Goal: Task Accomplishment & Management: Complete application form

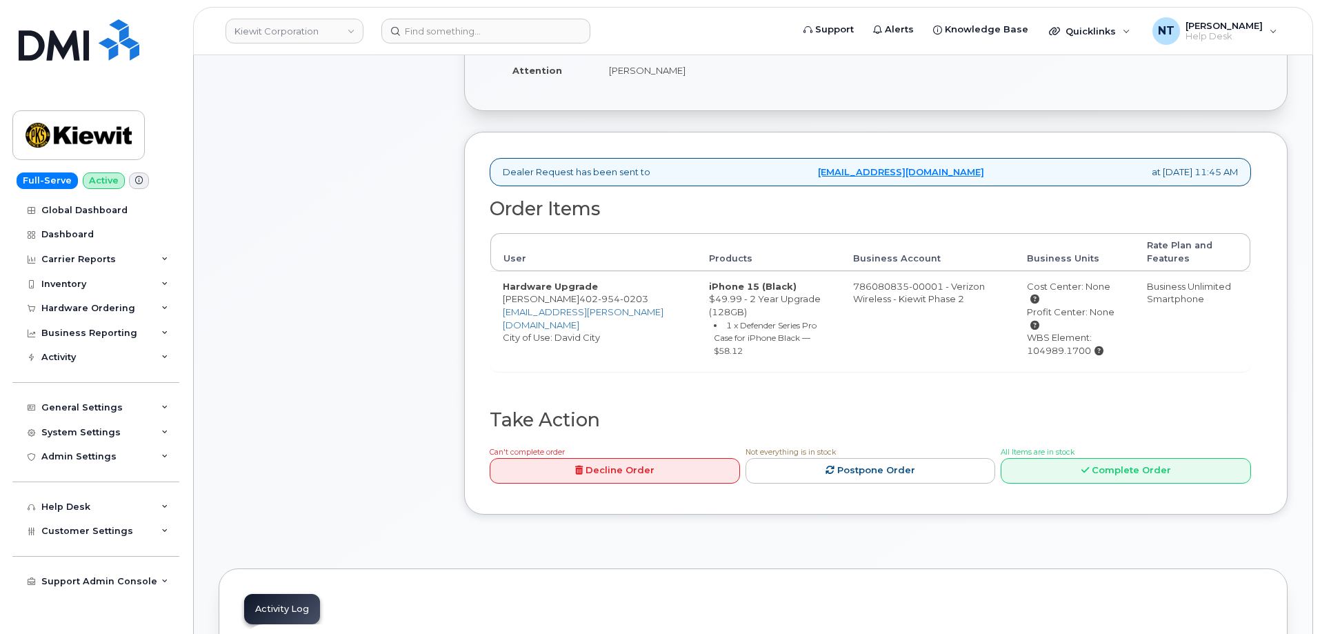
scroll to position [345, 0]
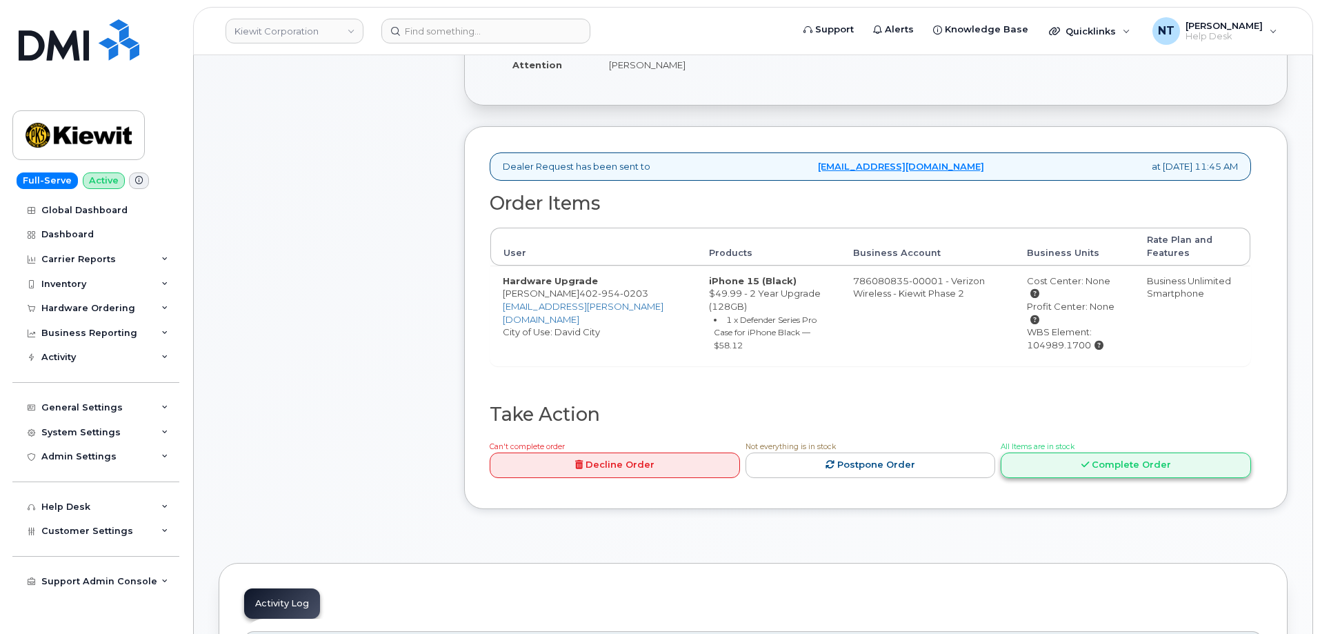
click at [1089, 460] on icon at bounding box center [1085, 464] width 8 height 9
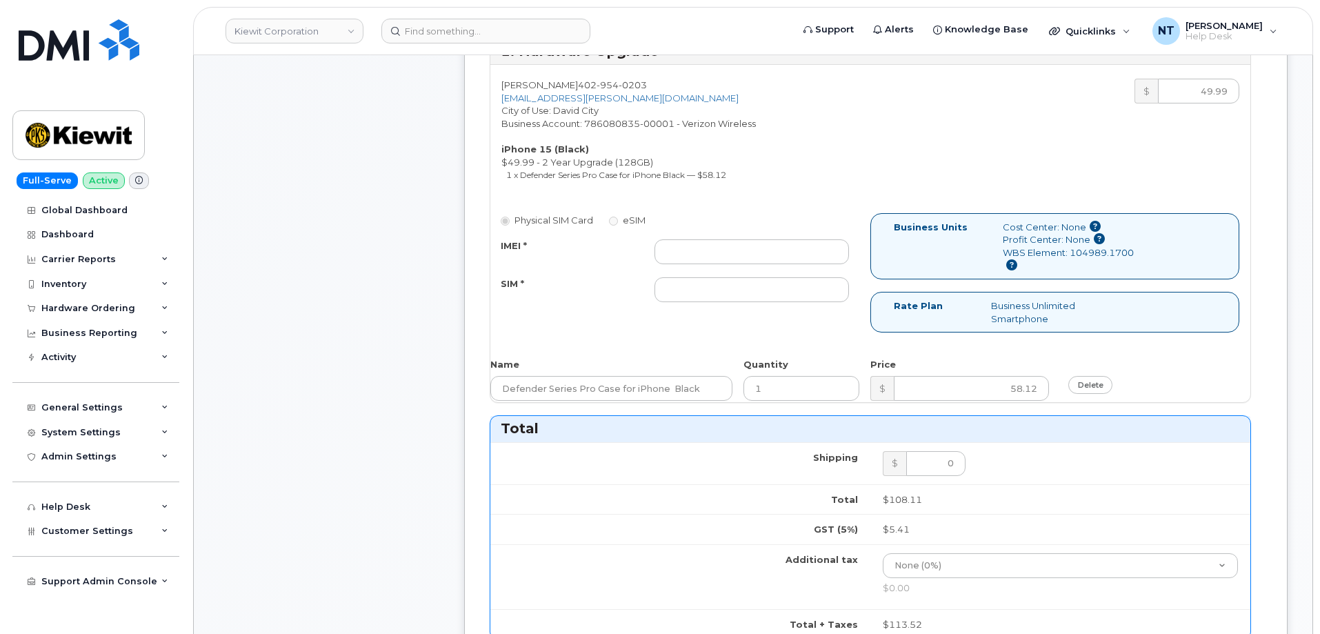
scroll to position [552, 0]
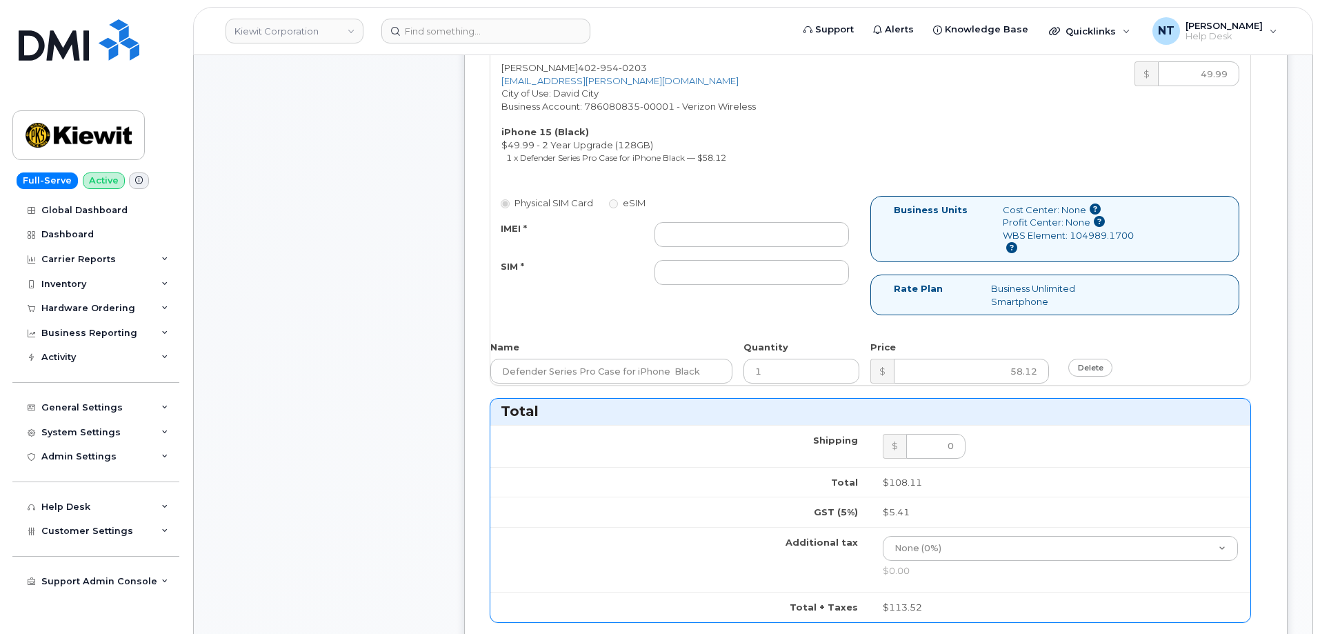
click at [718, 251] on div "IMEI * SIM *" at bounding box center [674, 253] width 369 height 63
click at [716, 241] on input "IMEI *" at bounding box center [751, 234] width 194 height 25
paste input "350447830613773"
type input "350447830613773"
drag, startPoint x: 690, startPoint y: 273, endPoint x: 697, endPoint y: 276, distance: 8.1
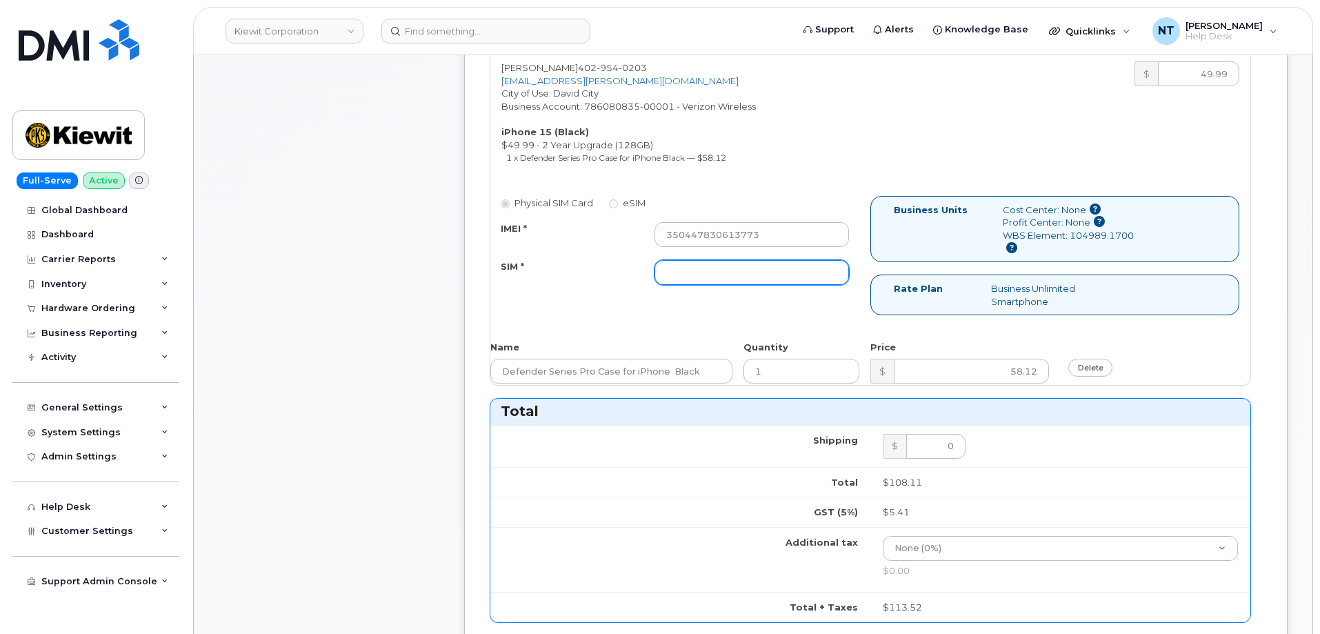
click at [690, 273] on input "SIM *" at bounding box center [751, 272] width 194 height 25
paste input "89049032007208888800211990216824"
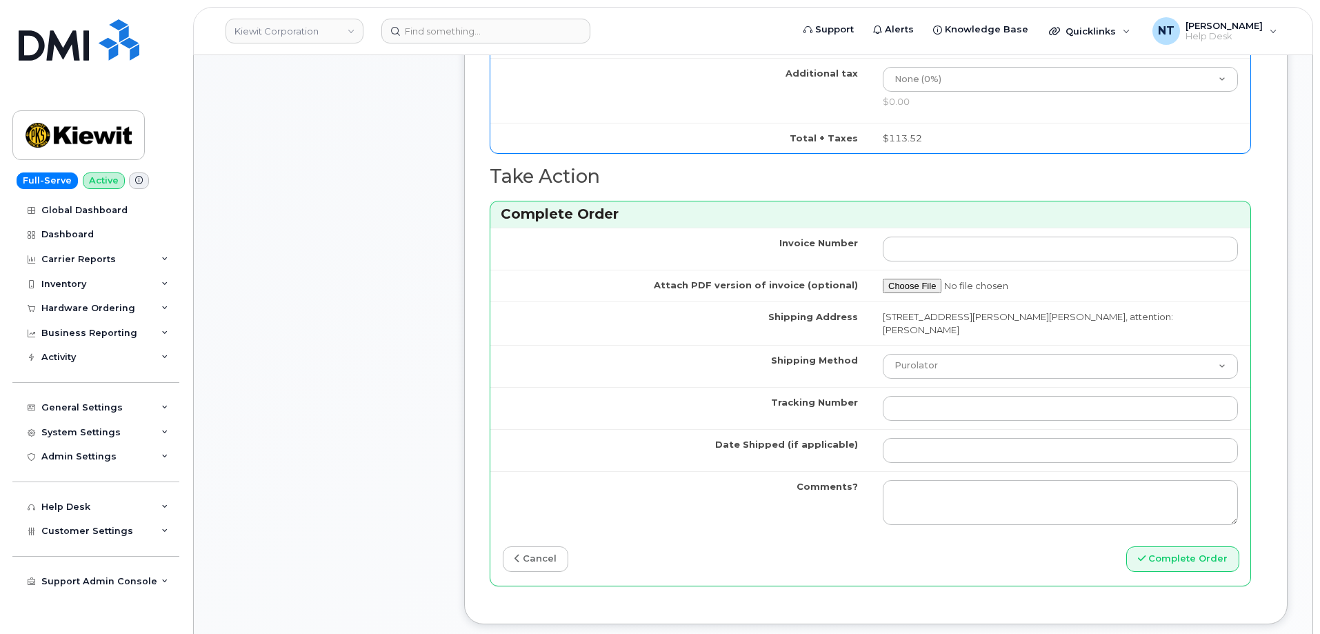
scroll to position [1103, 0]
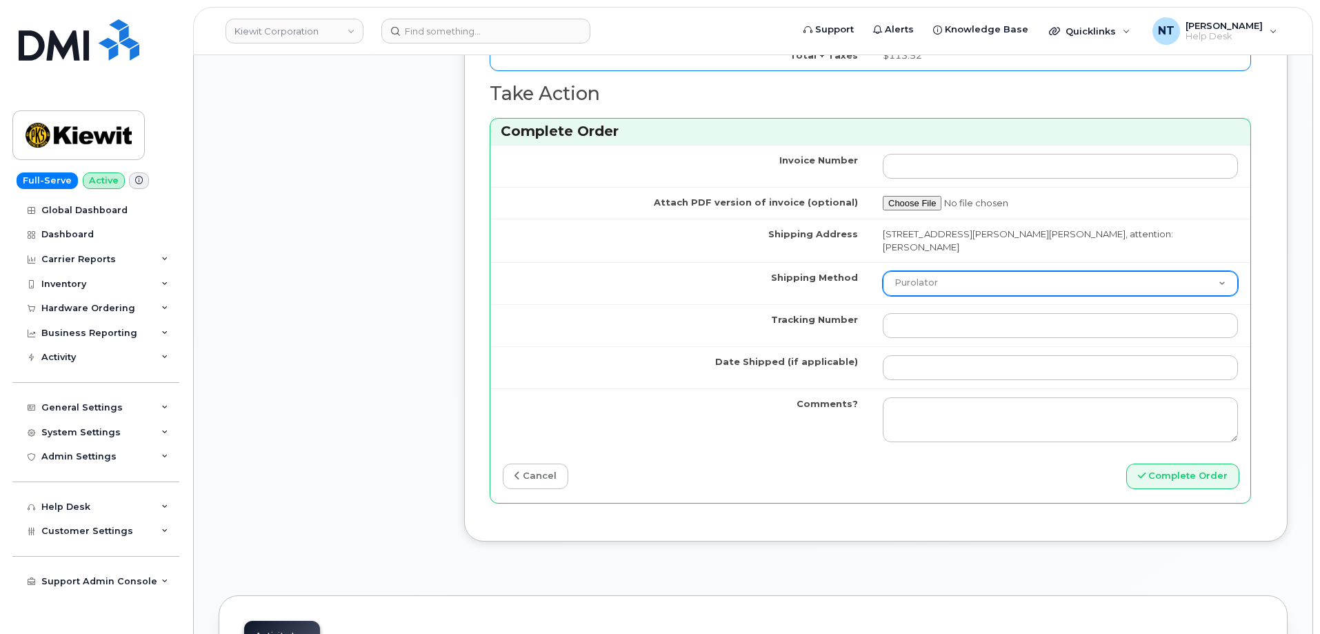
type input "89049032007208888800211990216824"
click at [919, 291] on select "Purolator UPS FedEx Canada Post Courier Other Drop Off Pick Up" at bounding box center [1060, 283] width 355 height 25
click at [883, 271] on select "Purolator UPS FedEx Canada Post Courier Other Drop Off Pick Up" at bounding box center [1060, 283] width 355 height 25
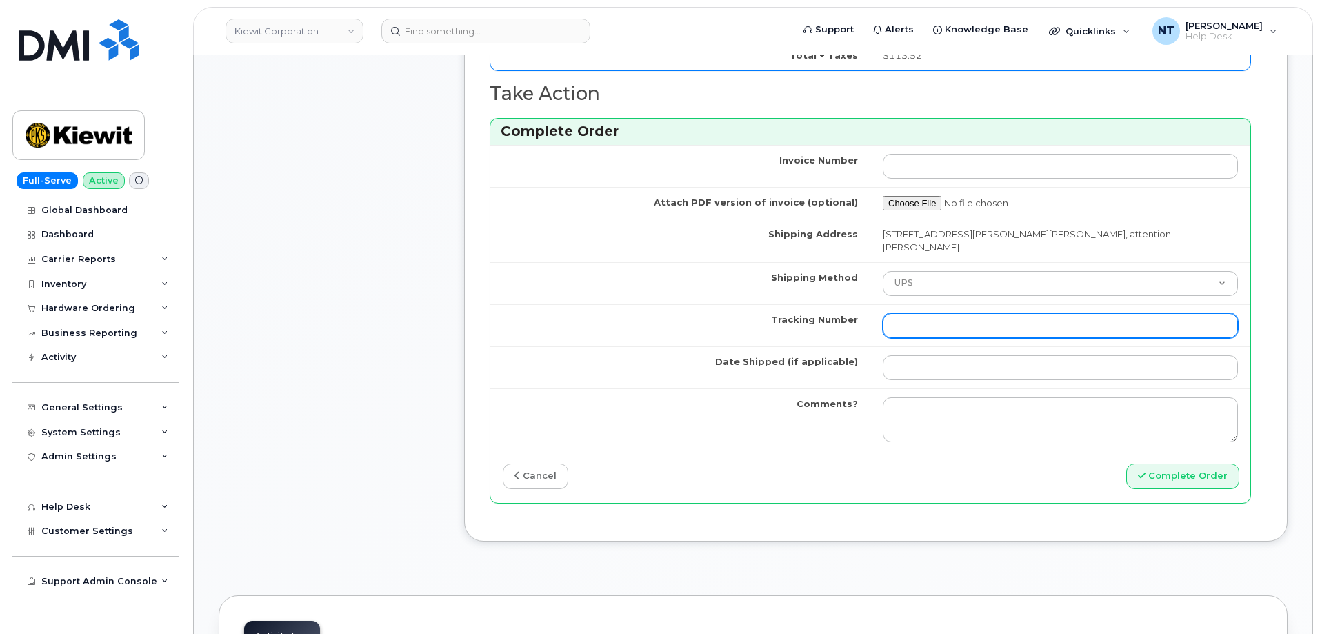
click at [922, 329] on input "Tracking Number" at bounding box center [1060, 325] width 355 height 25
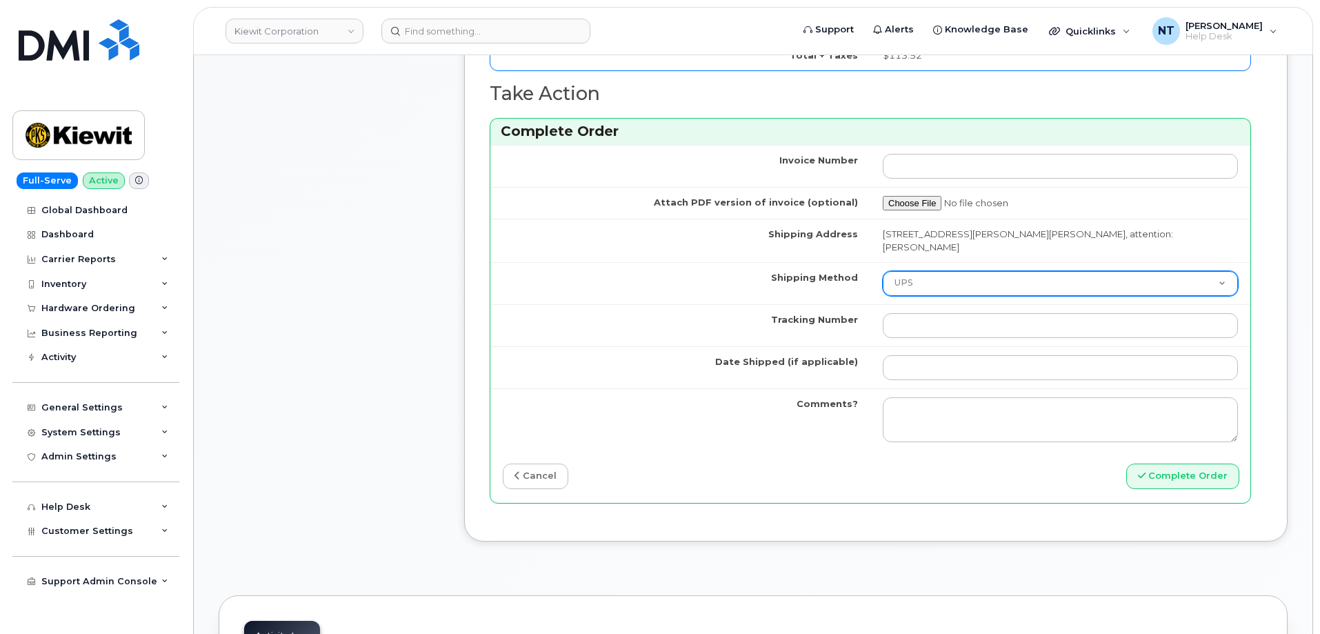
click at [919, 292] on select "Purolator UPS FedEx Canada Post Courier Other Drop Off Pick Up" at bounding box center [1060, 283] width 355 height 25
select select "FedEx"
click at [883, 271] on select "Purolator UPS FedEx Canada Post Courier Other Drop Off Pick Up" at bounding box center [1060, 283] width 355 height 25
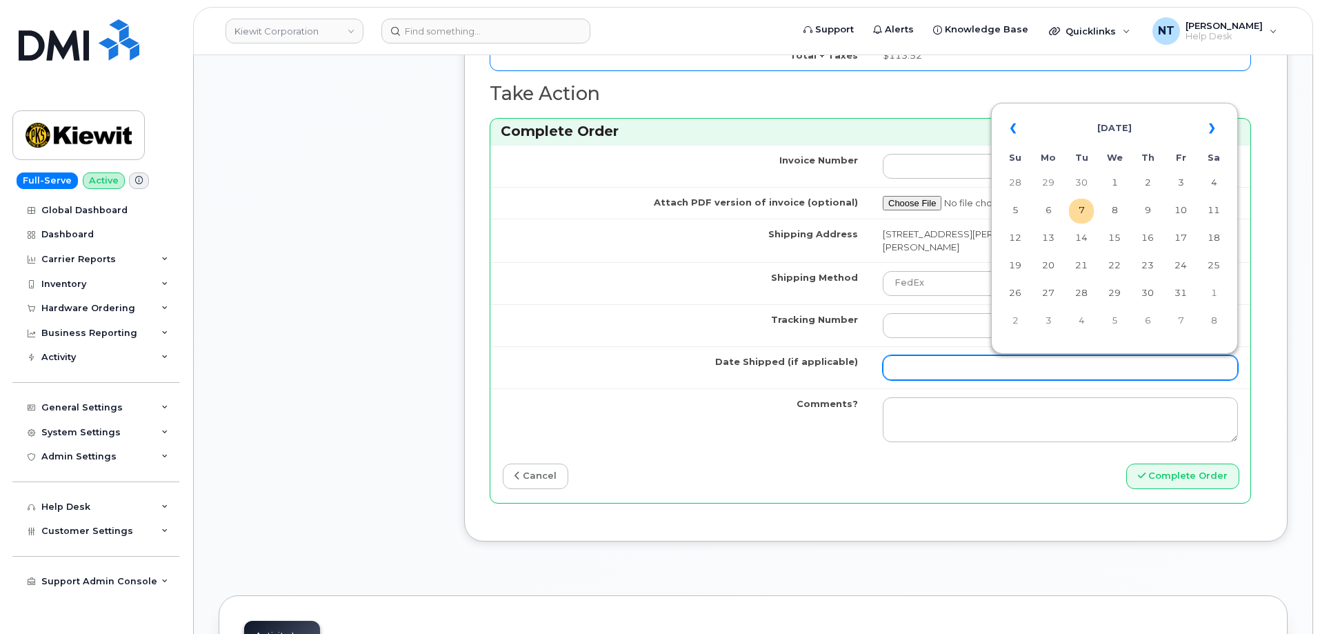
drag, startPoint x: 915, startPoint y: 359, endPoint x: 949, endPoint y: 350, distance: 34.8
click at [915, 359] on input "Date Shipped (if applicable)" at bounding box center [1060, 367] width 355 height 25
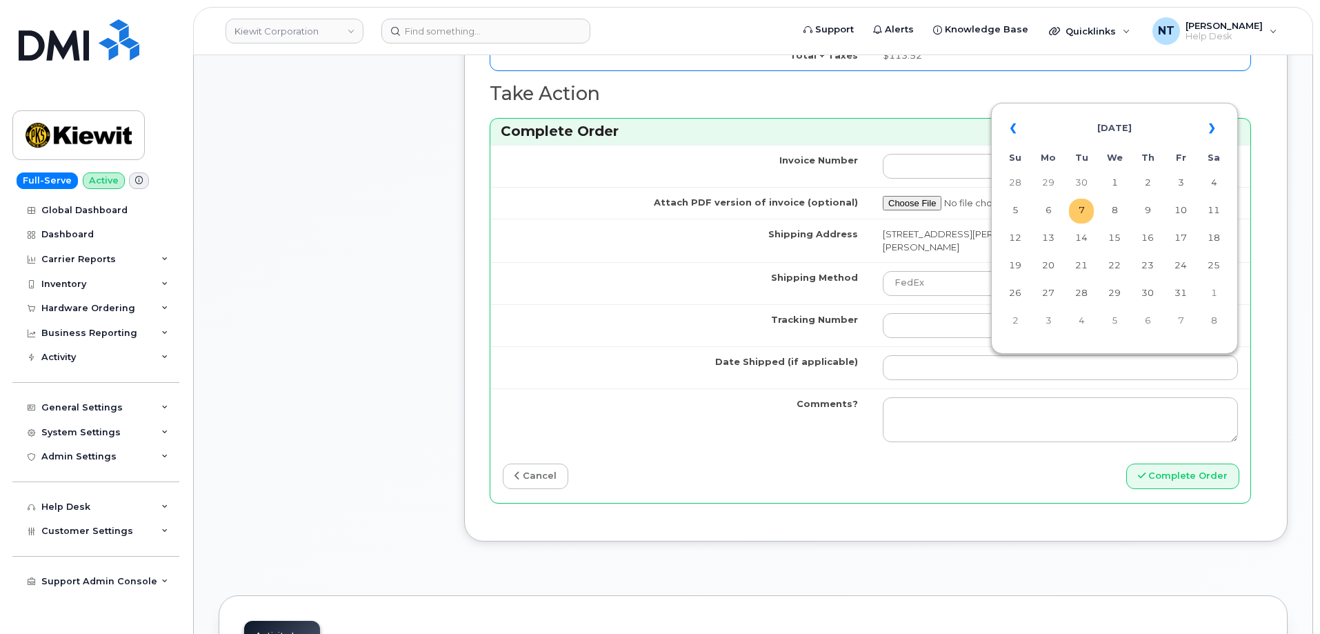
click at [1076, 210] on td "7" at bounding box center [1081, 211] width 25 height 25
type input "[DATE]"
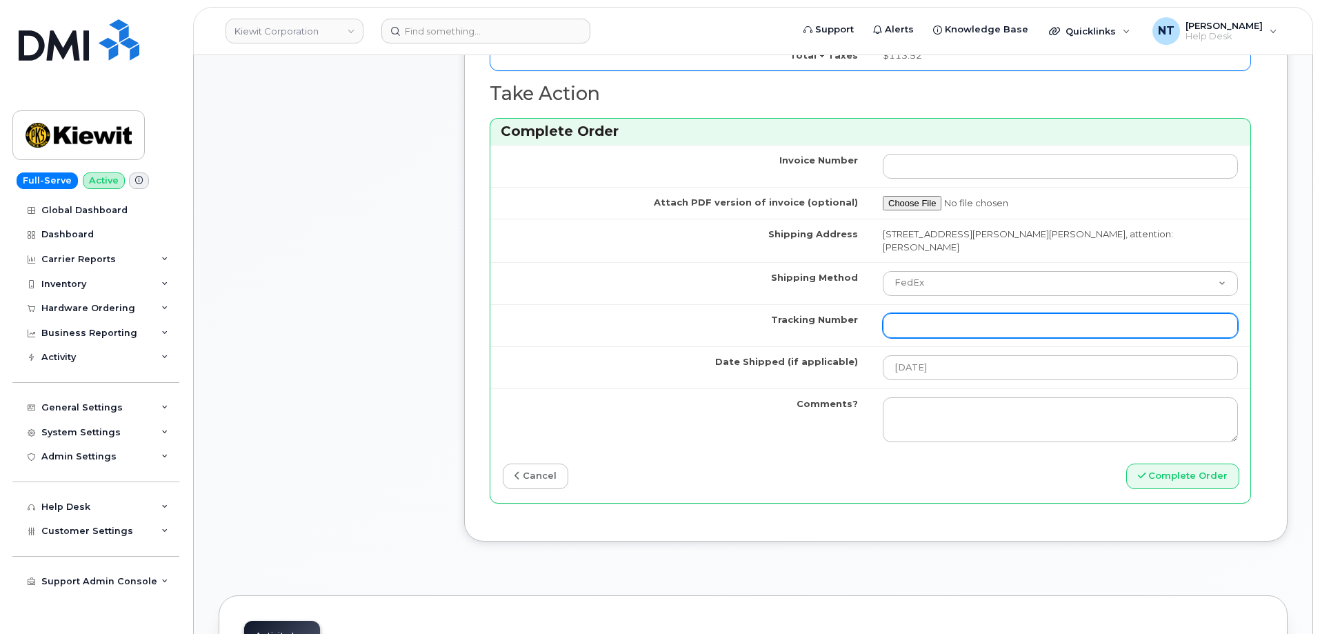
click at [949, 334] on input "Tracking Number" at bounding box center [1060, 325] width 355 height 25
paste input "444401123230"
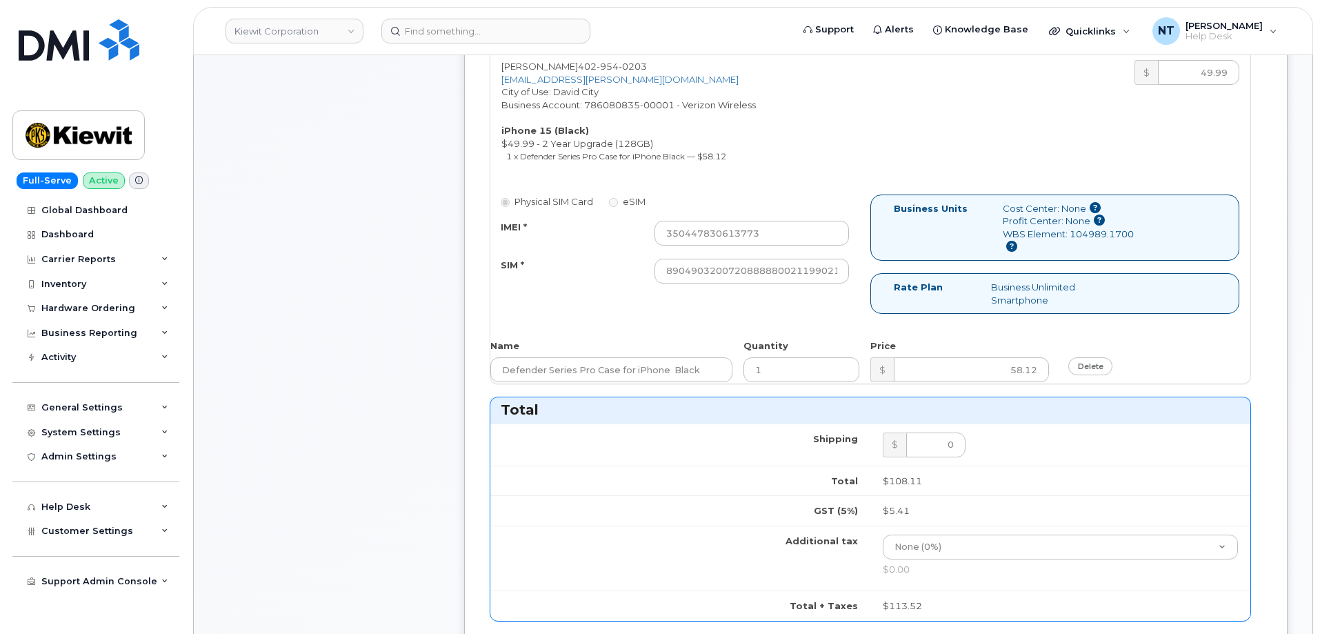
scroll to position [552, 0]
type input "444401123230"
drag, startPoint x: 765, startPoint y: 277, endPoint x: 859, endPoint y: 278, distance: 94.5
click at [859, 278] on div "Physical SIM Card eSIM IMEI * 350447830613773 SIM * 890490320072088888002119902…" at bounding box center [680, 247] width 380 height 102
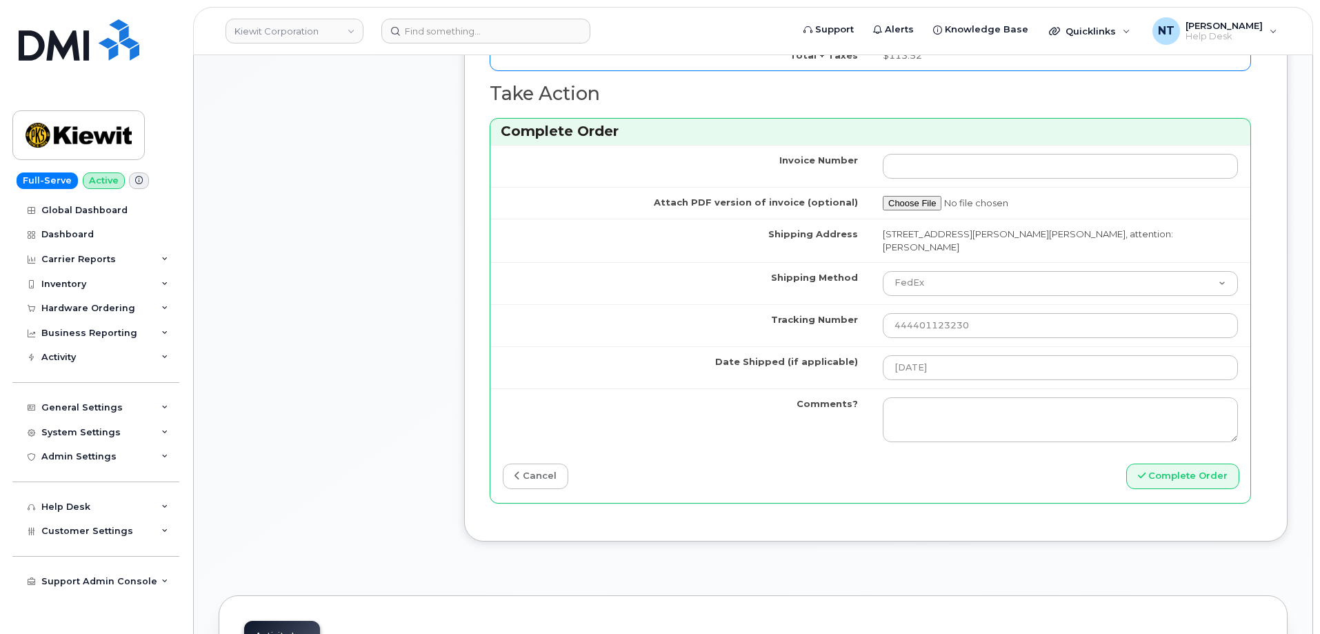
scroll to position [0, 0]
click at [1201, 473] on button "Complete Order" at bounding box center [1182, 476] width 113 height 26
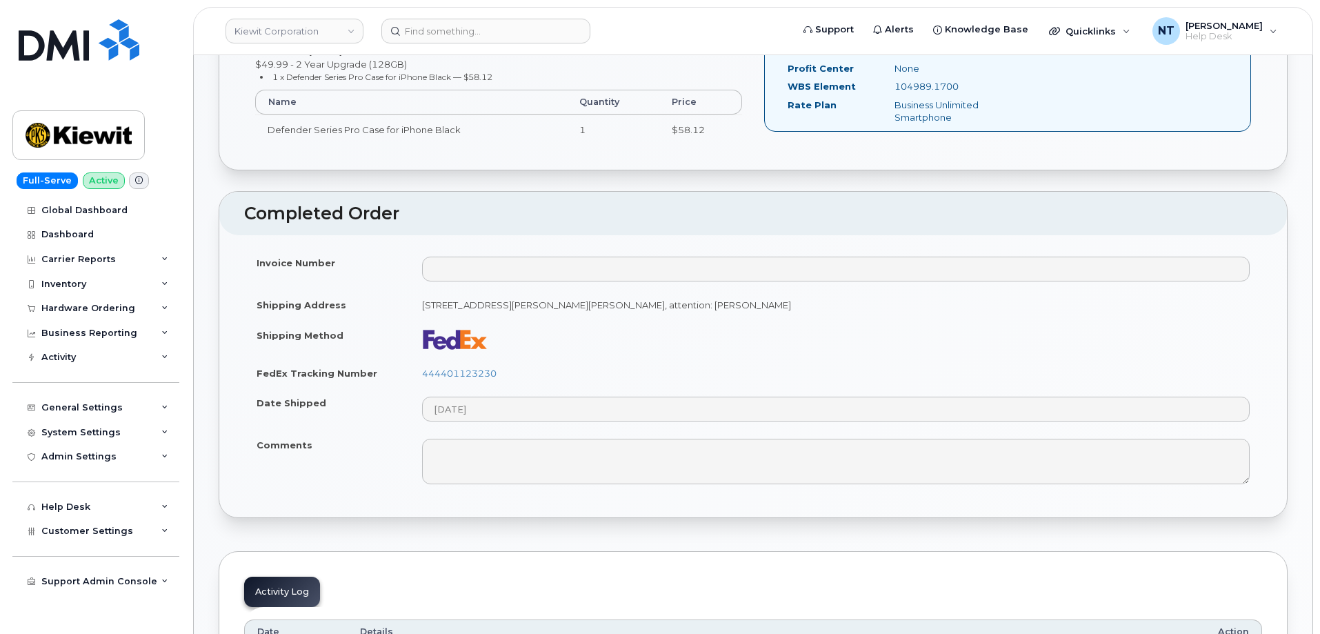
scroll to position [552, 0]
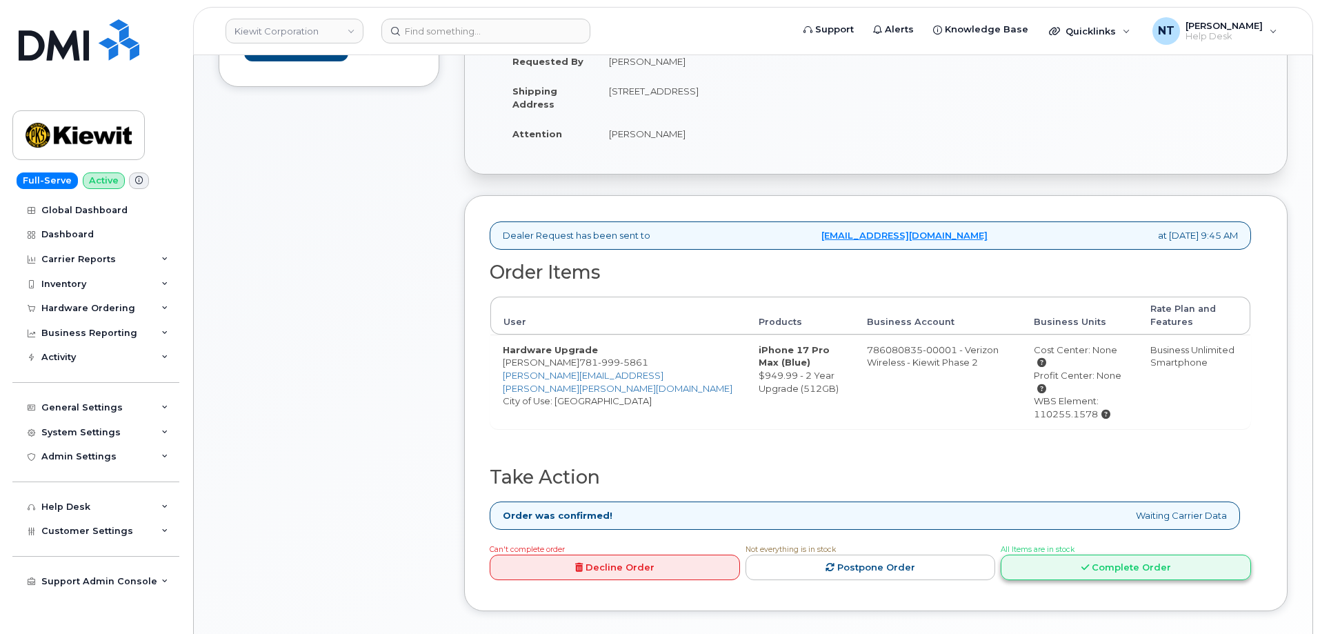
scroll to position [414, 0]
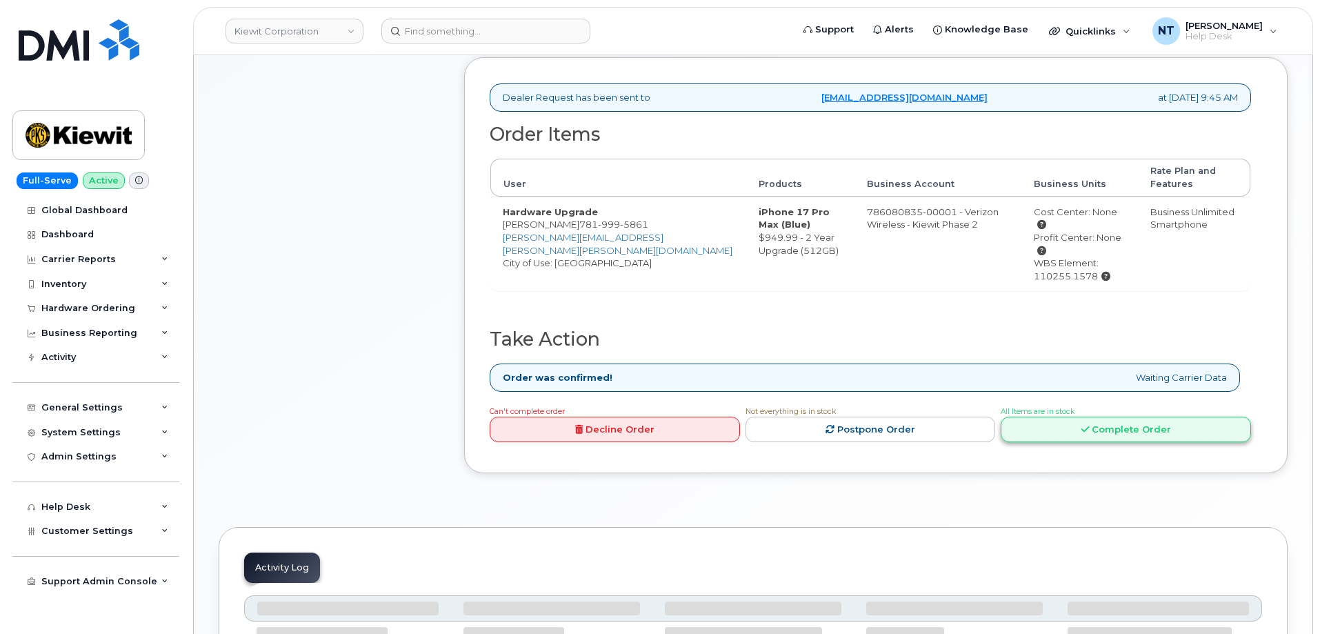
click at [1092, 417] on link "Complete Order" at bounding box center [1126, 430] width 250 height 26
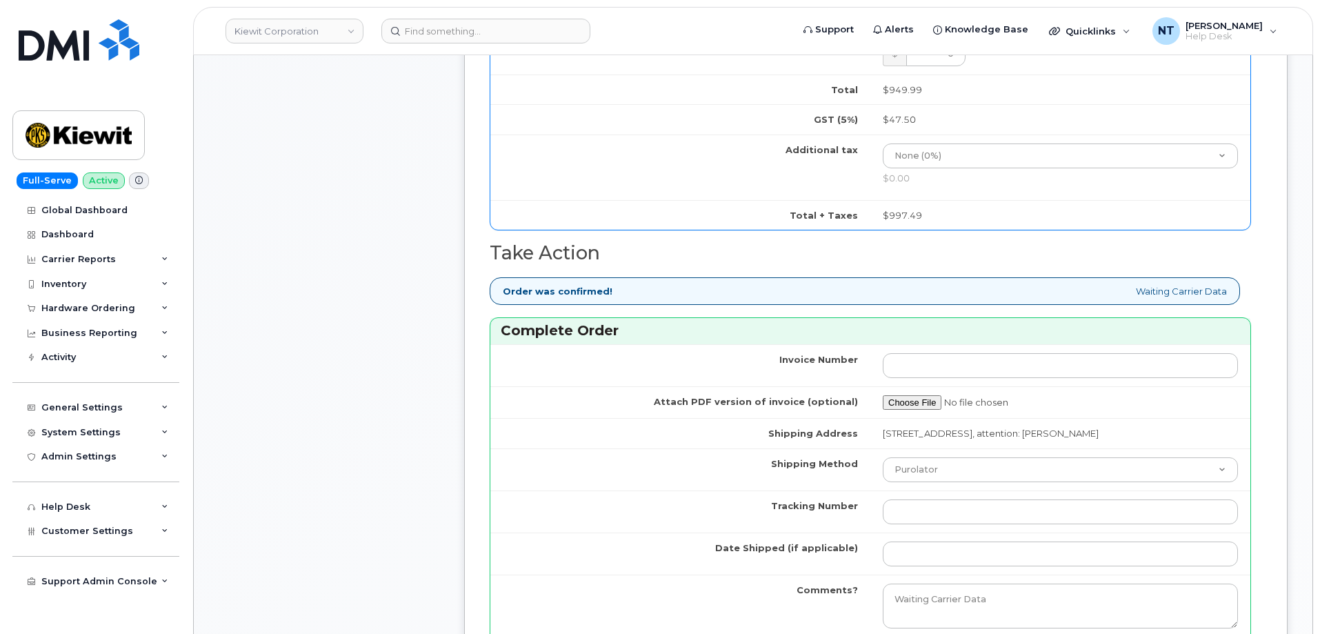
scroll to position [965, 0]
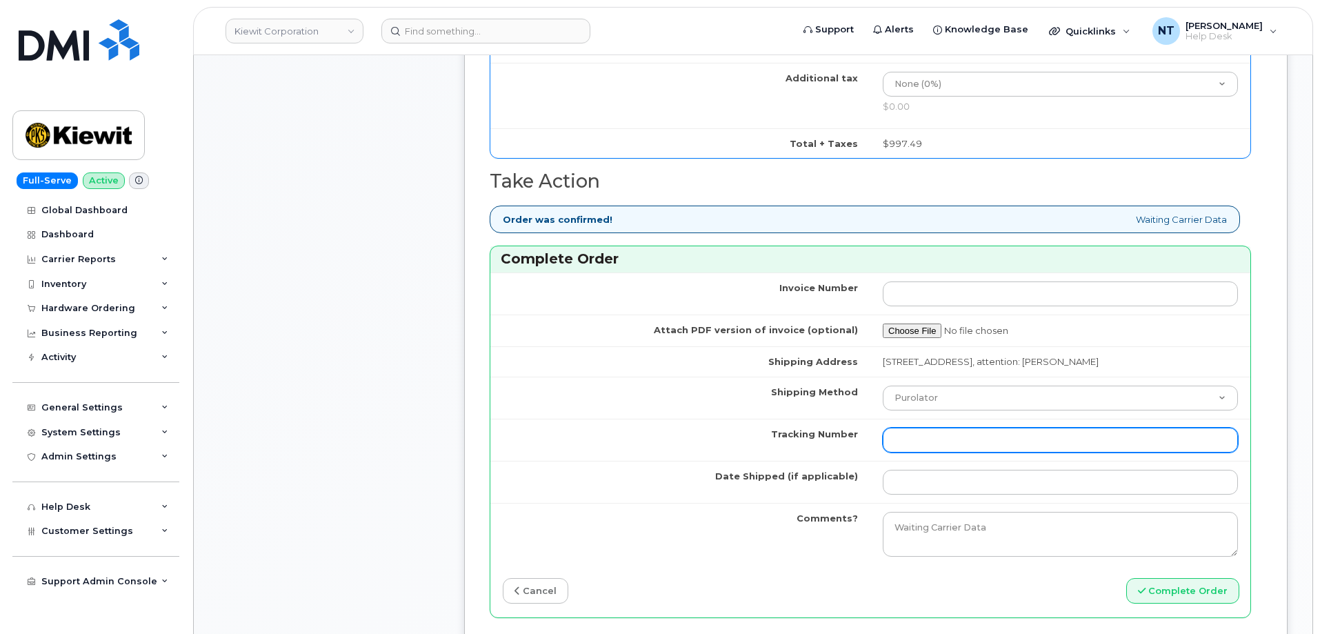
click at [976, 443] on input "Tracking Number" at bounding box center [1060, 440] width 355 height 25
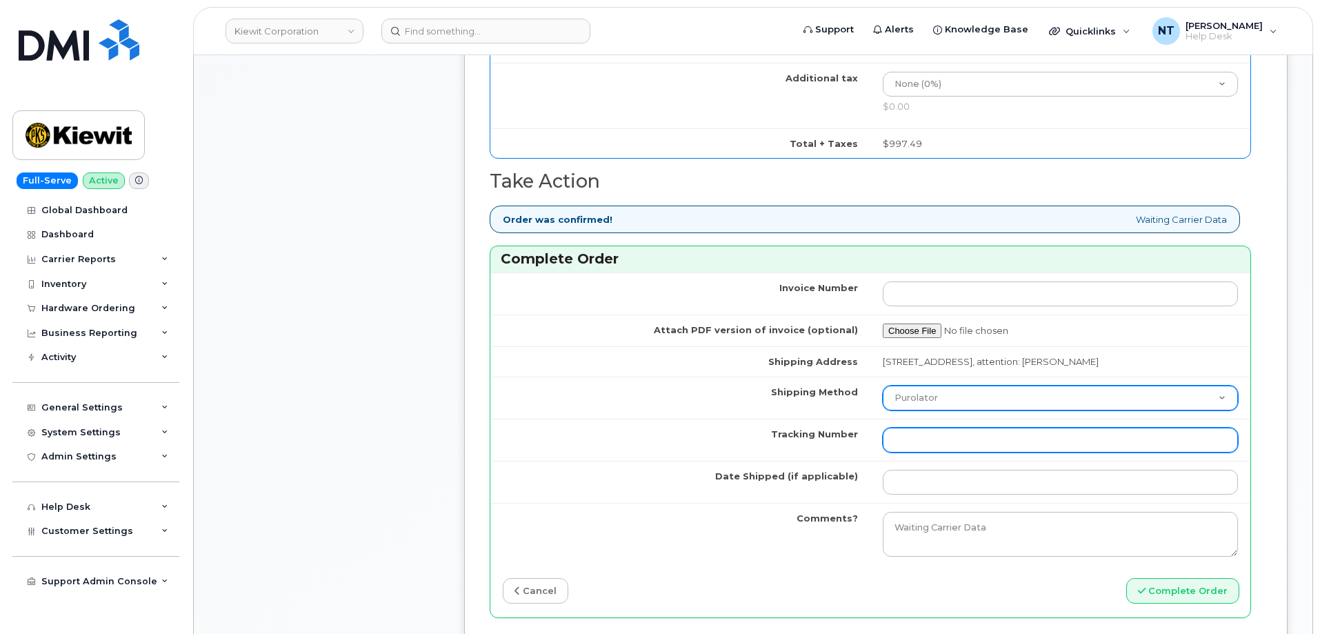
paste input "444401123251"
type input "444401123251"
drag, startPoint x: 954, startPoint y: 399, endPoint x: 961, endPoint y: 408, distance: 11.7
click at [954, 399] on select "Purolator UPS FedEx Canada Post Courier Other Drop Off Pick Up" at bounding box center [1060, 397] width 355 height 25
select select "FedEx"
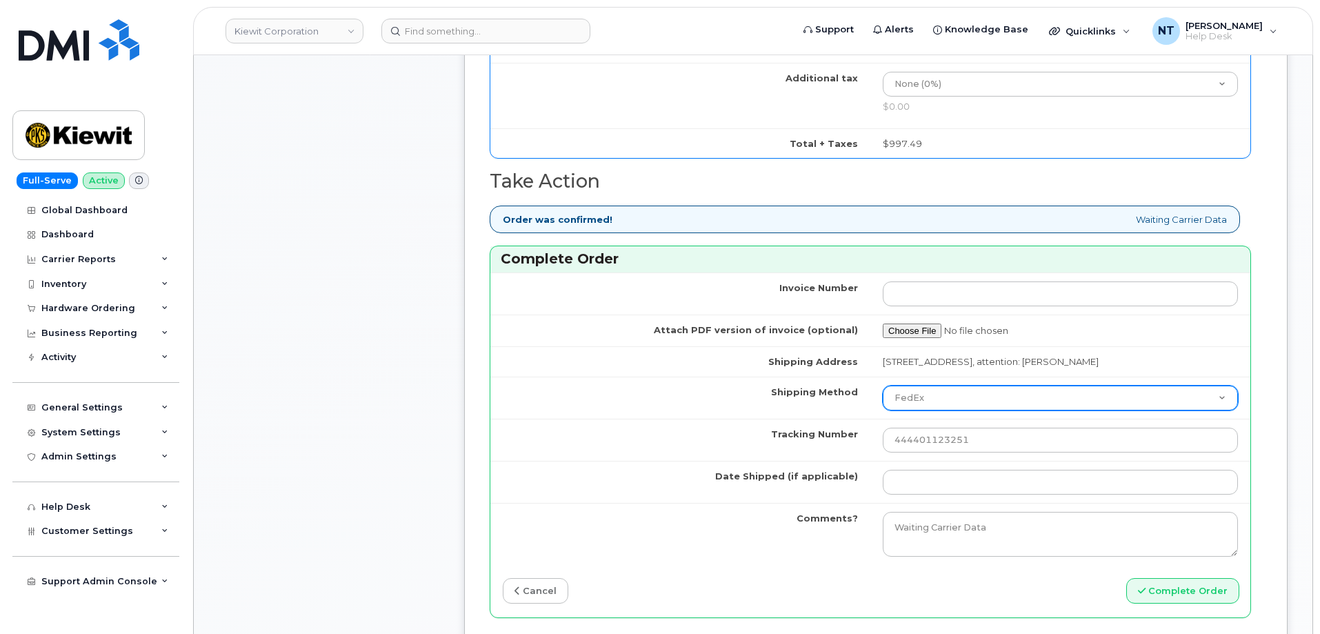
click at [883, 385] on select "Purolator UPS FedEx Canada Post Courier Other Drop Off Pick Up" at bounding box center [1060, 397] width 355 height 25
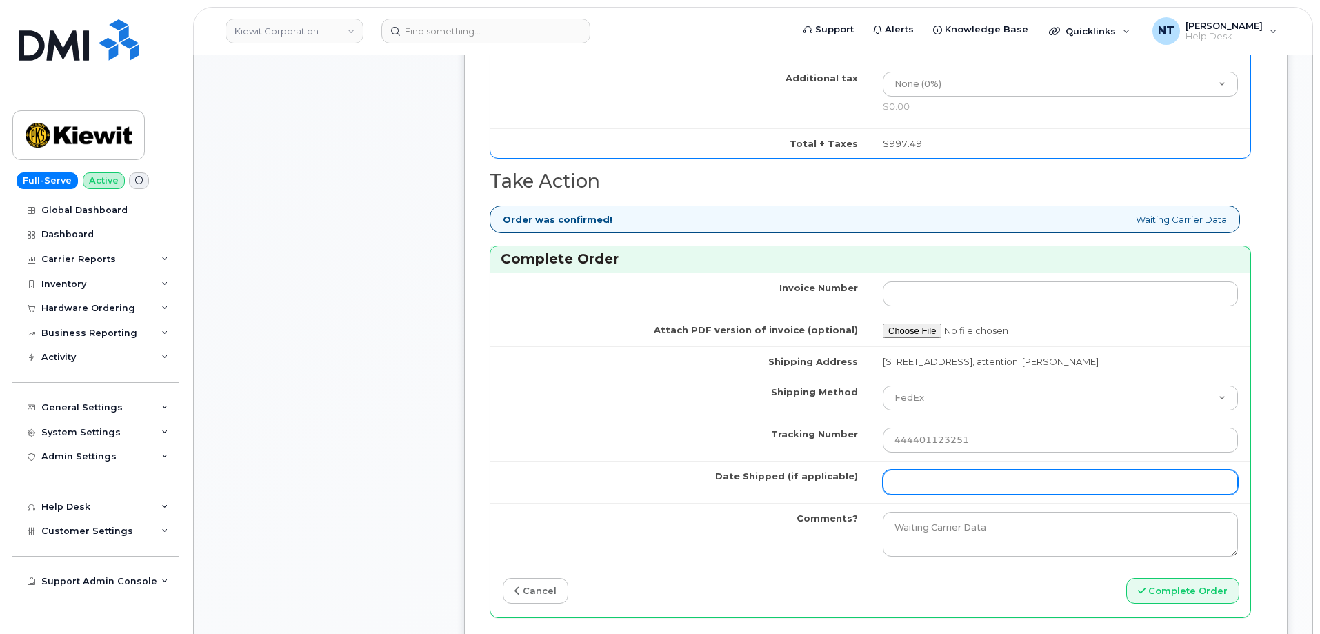
click at [910, 488] on input "Date Shipped (if applicable)" at bounding box center [1060, 482] width 355 height 25
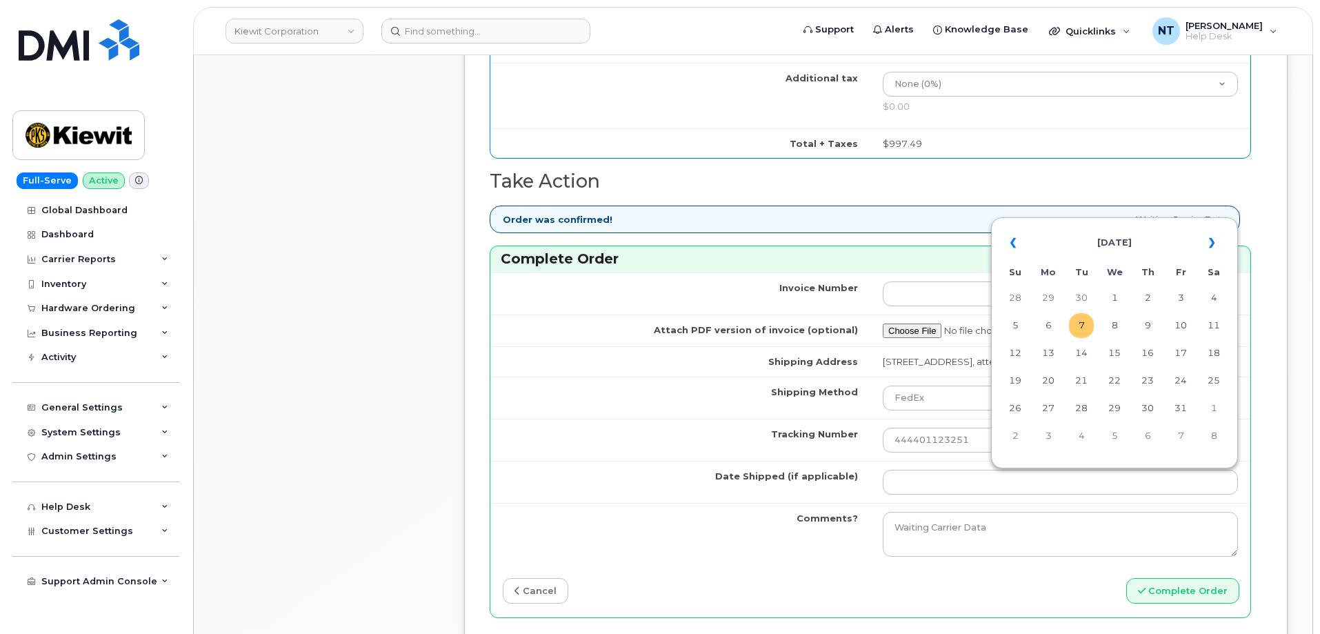
click at [1083, 322] on td "7" at bounding box center [1081, 325] width 25 height 25
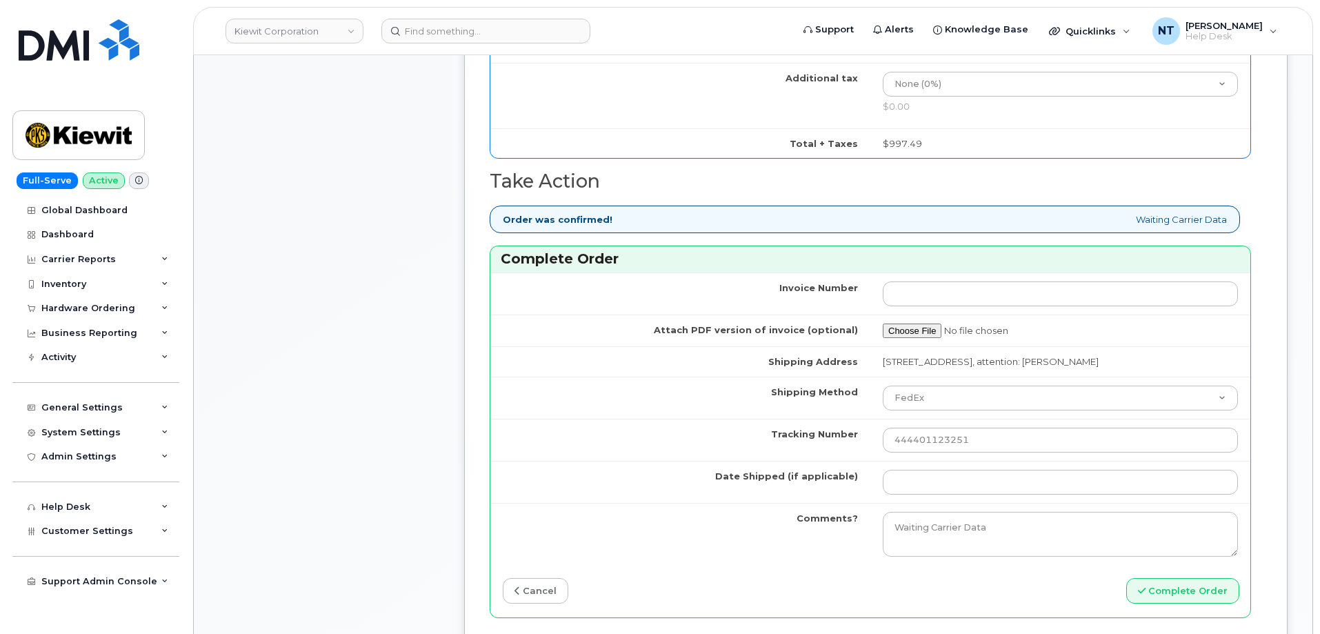
type input "[DATE]"
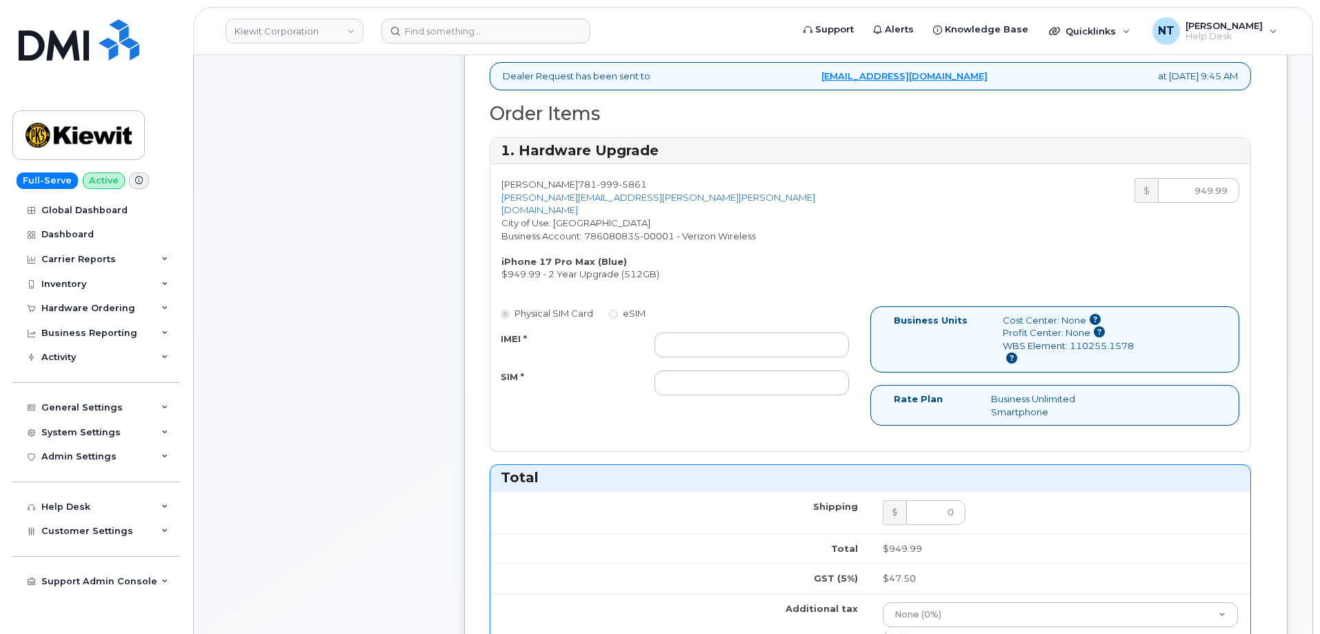
scroll to position [414, 0]
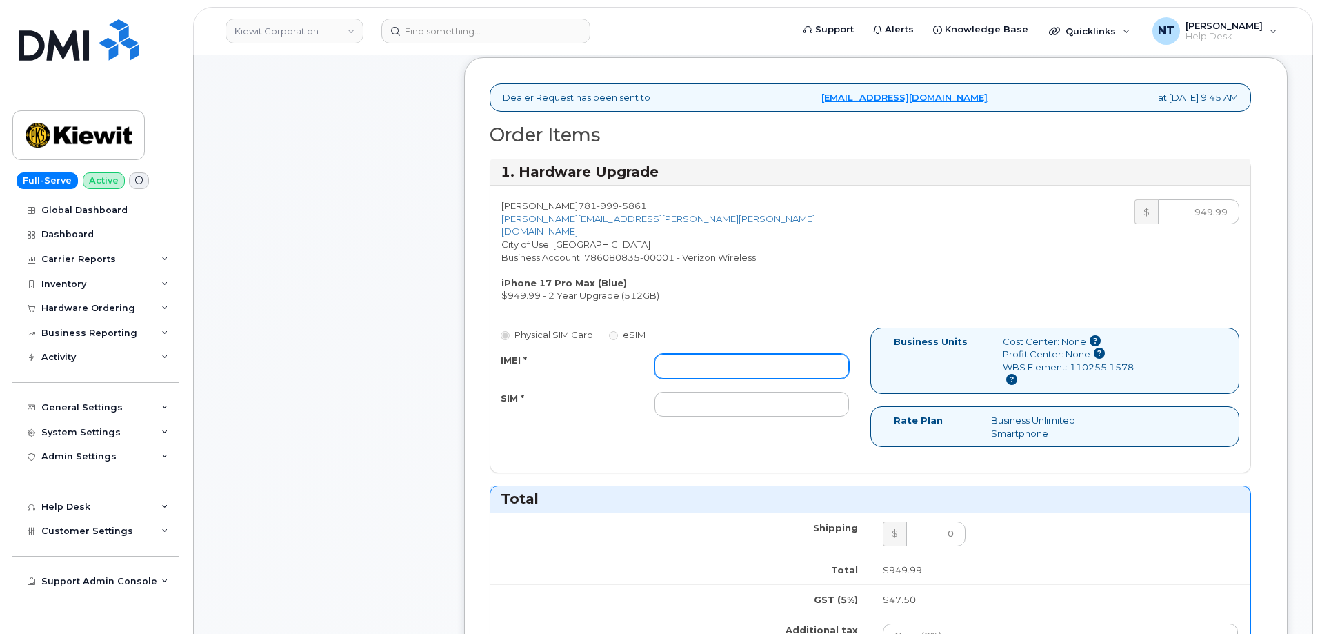
click at [711, 354] on input "IMEI *" at bounding box center [751, 366] width 194 height 25
paste input "359426262230679"
type input "359426262230679"
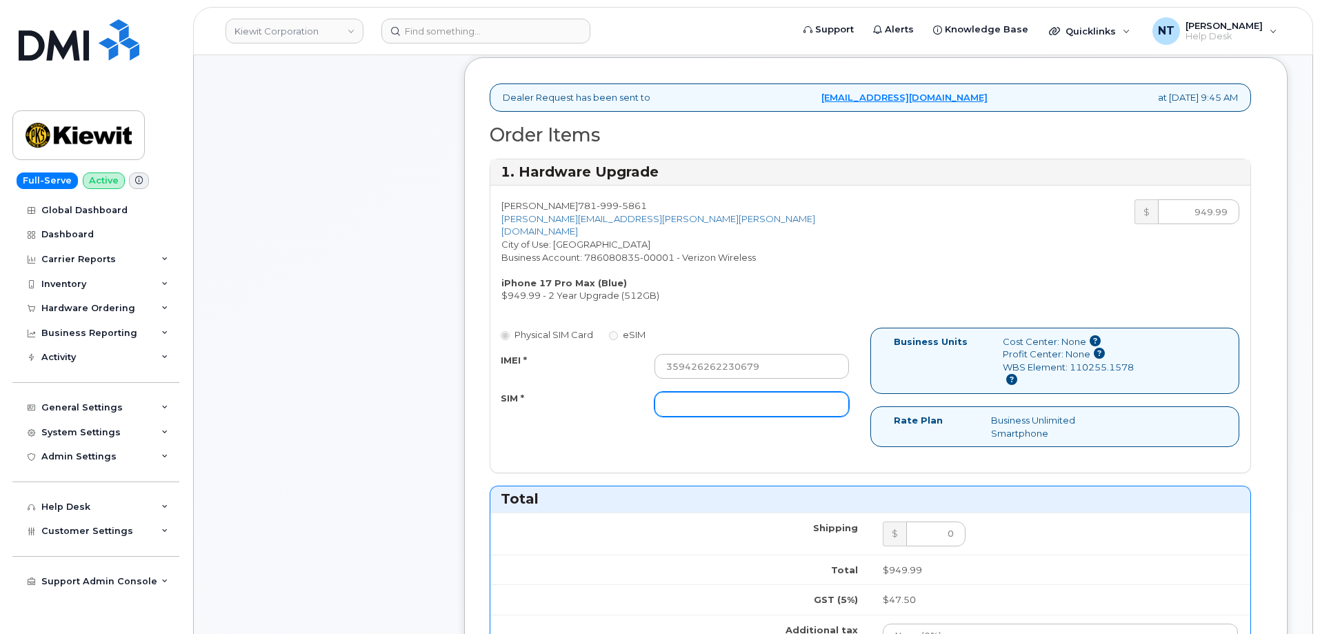
click at [718, 392] on input "SIM *" at bounding box center [751, 404] width 194 height 25
paste input "89049032020008885600231080581781"
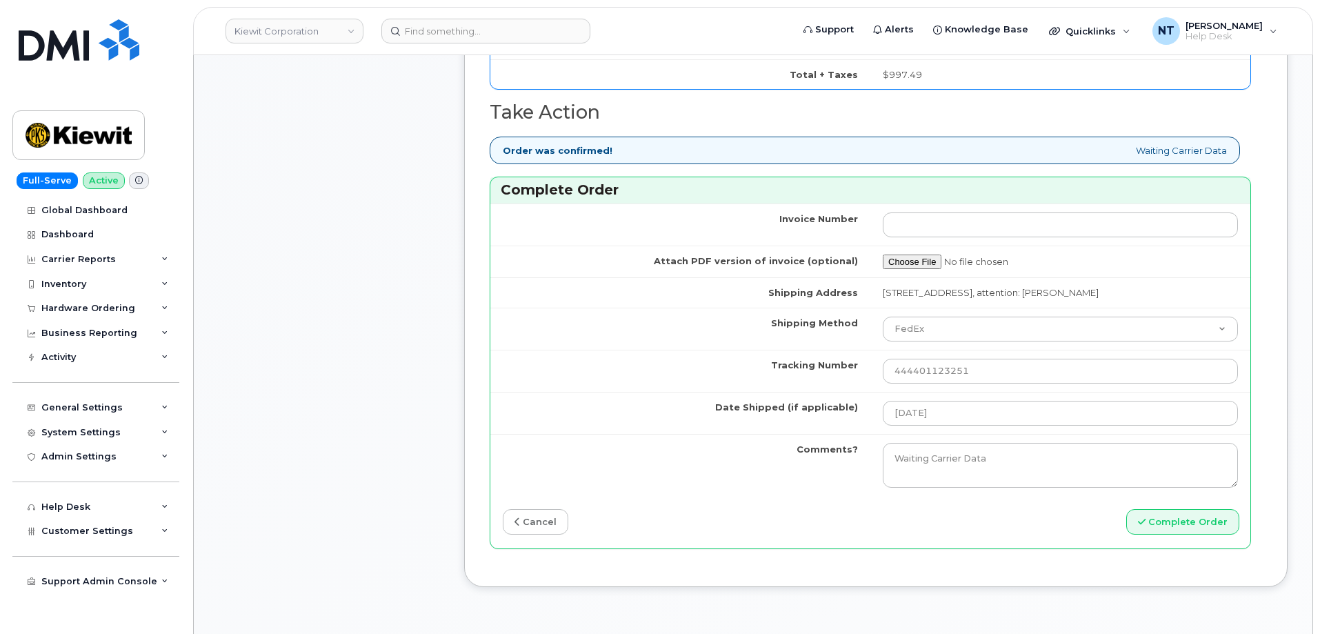
scroll to position [1103, 0]
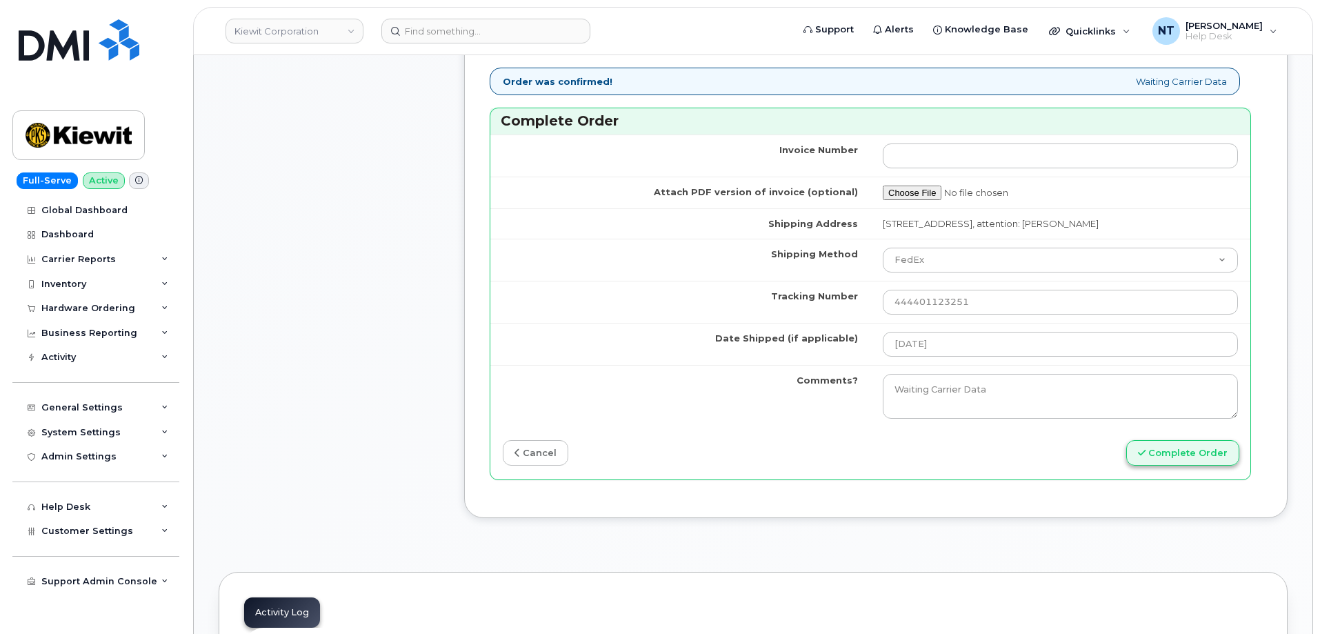
type input "89049032020008885600231080581781"
click at [1201, 459] on button "Complete Order" at bounding box center [1182, 453] width 113 height 26
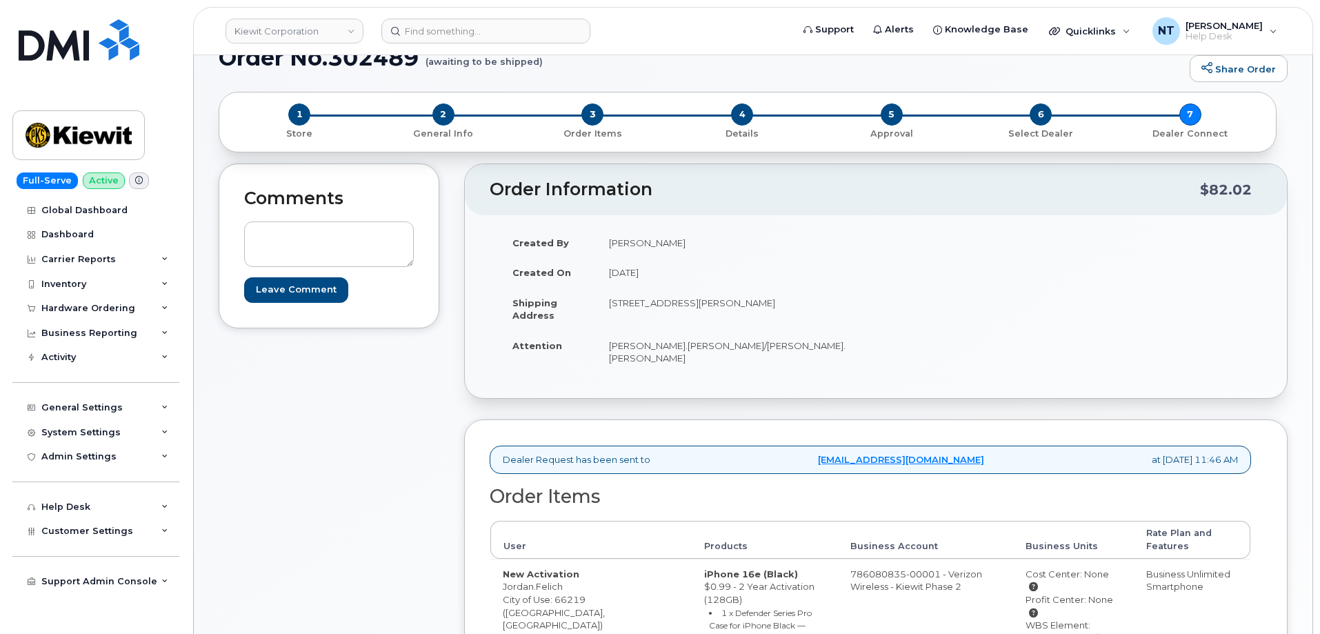
scroll to position [276, 0]
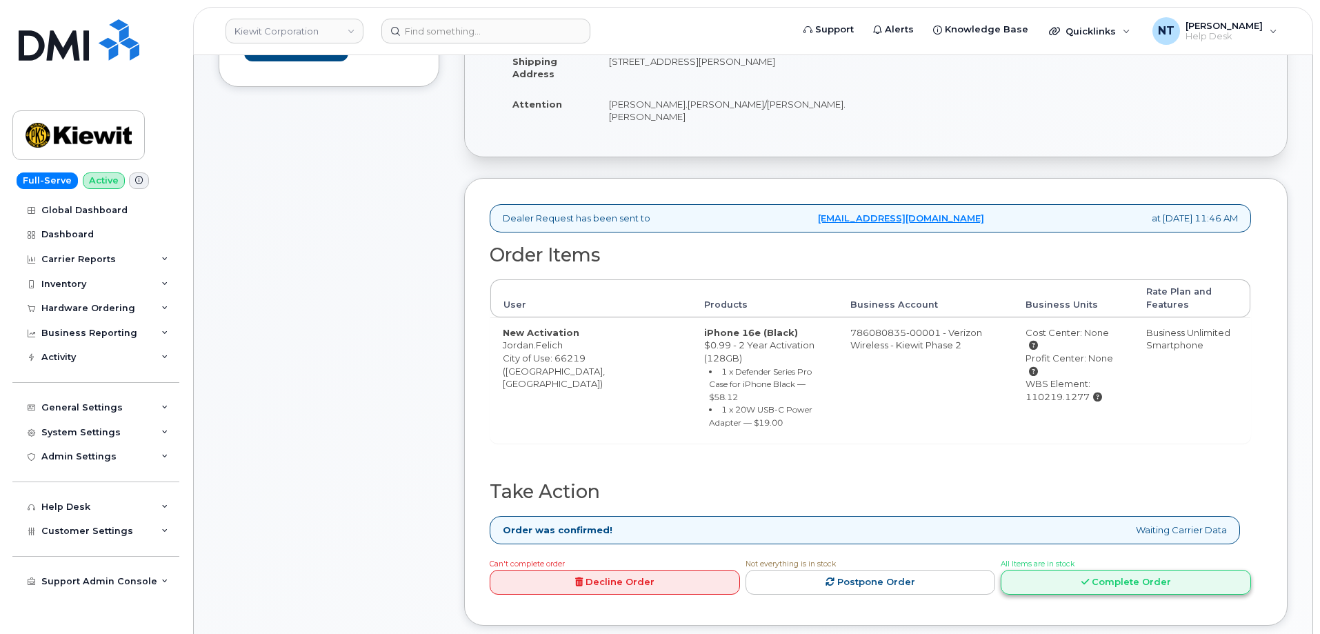
click at [1133, 570] on link "Complete Order" at bounding box center [1126, 583] width 250 height 26
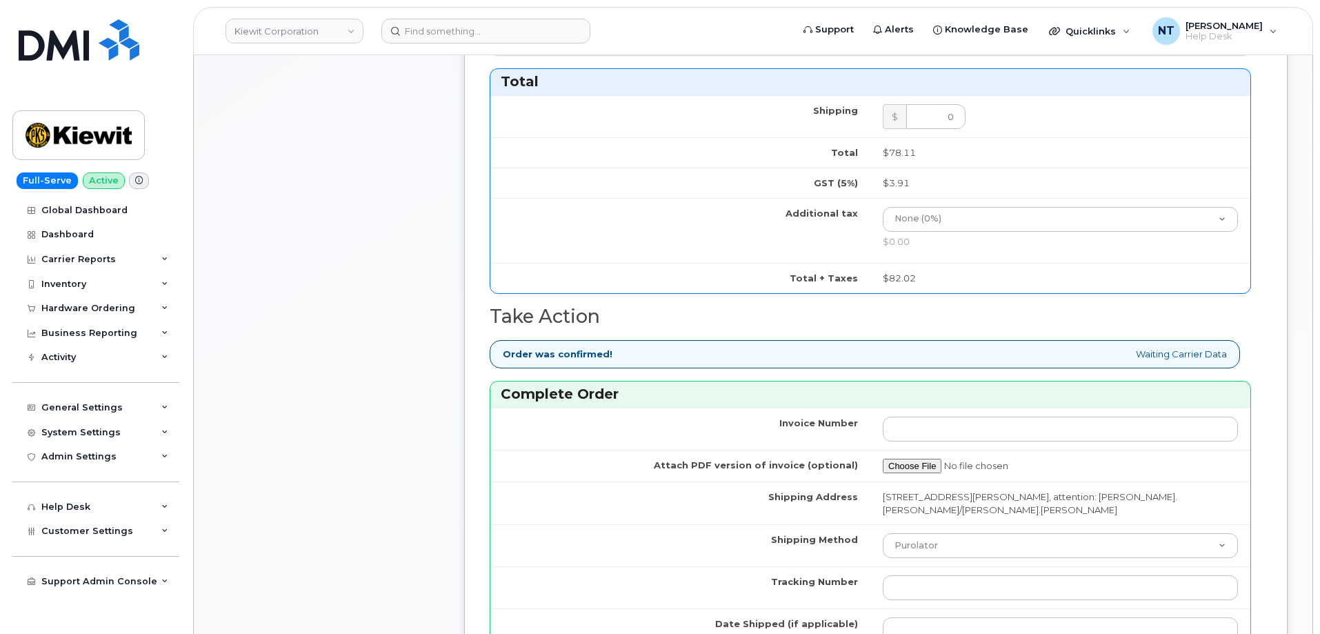
scroll to position [1172, 0]
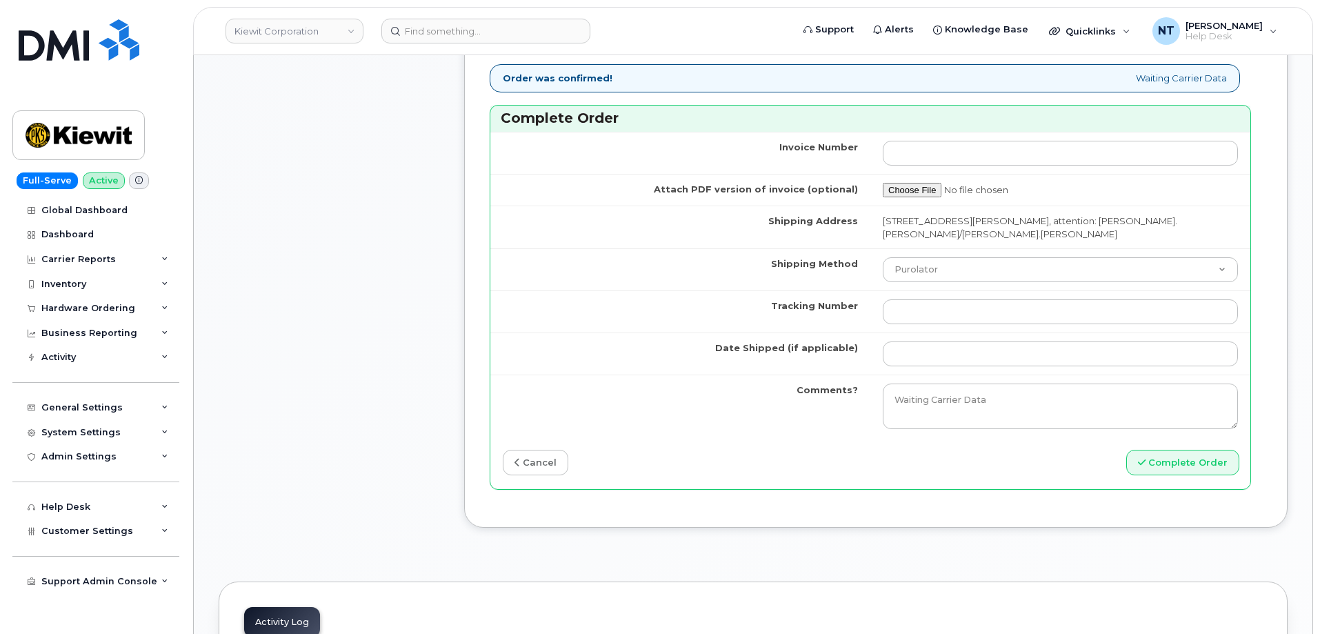
click at [993, 248] on td "Purolator UPS FedEx Canada Post Courier Other Drop Off Pick Up" at bounding box center [1060, 269] width 380 height 42
click at [984, 257] on select "Purolator UPS FedEx Canada Post Courier Other Drop Off Pick Up" at bounding box center [1060, 269] width 355 height 25
select select "FedEx"
click at [883, 257] on select "Purolator UPS FedEx Canada Post Courier Other Drop Off Pick Up" at bounding box center [1060, 269] width 355 height 25
click at [948, 299] on input "Tracking Number" at bounding box center [1060, 311] width 355 height 25
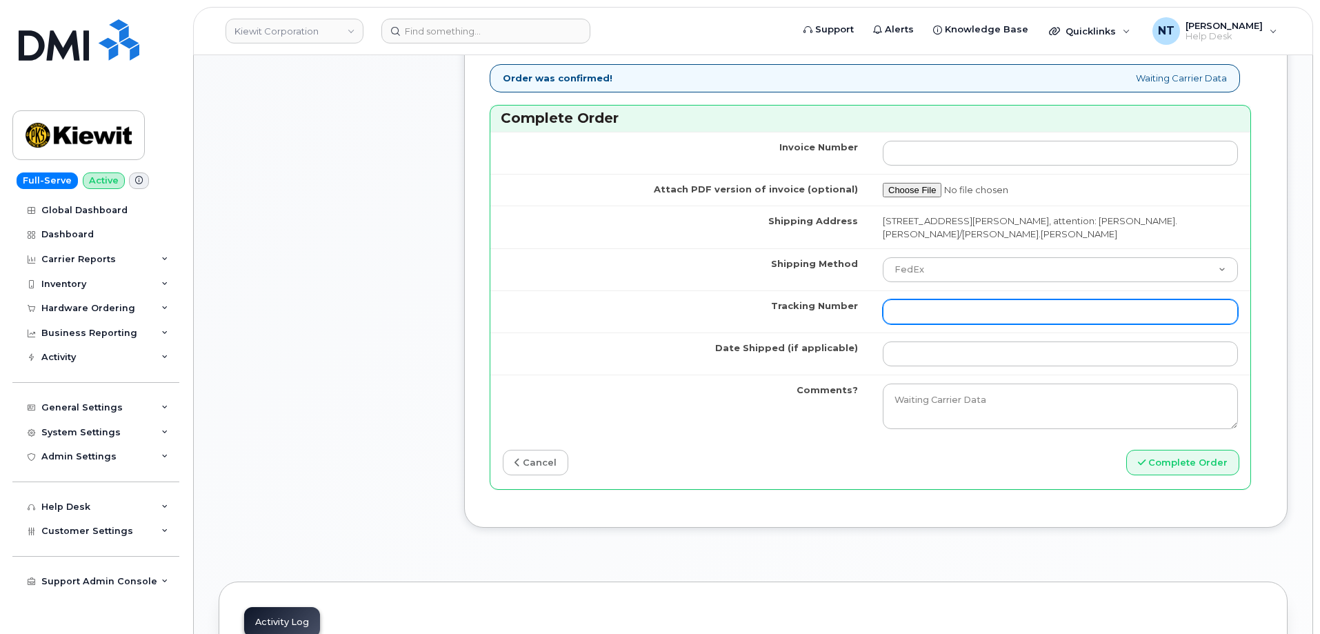
paste input "444401123273"
type input "444401123273"
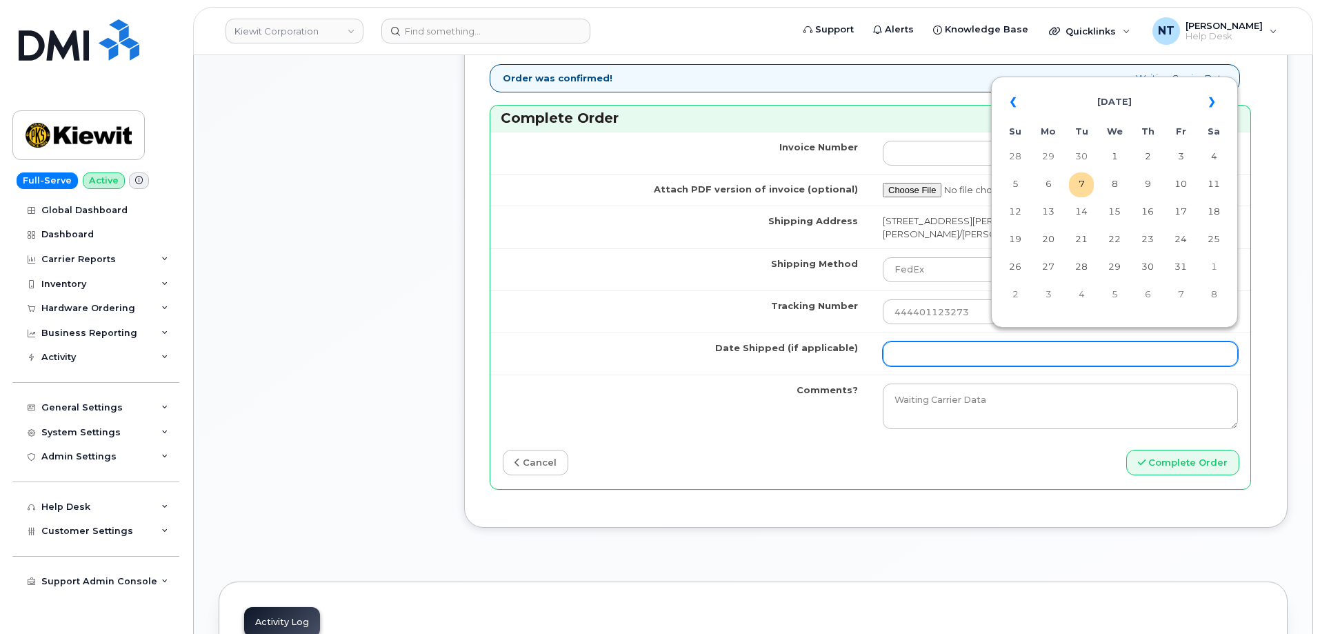
drag, startPoint x: 914, startPoint y: 346, endPoint x: 941, endPoint y: 343, distance: 27.0
click at [914, 346] on input "Date Shipped (if applicable)" at bounding box center [1060, 353] width 355 height 25
click at [1076, 185] on td "7" at bounding box center [1081, 184] width 25 height 25
type input "[DATE]"
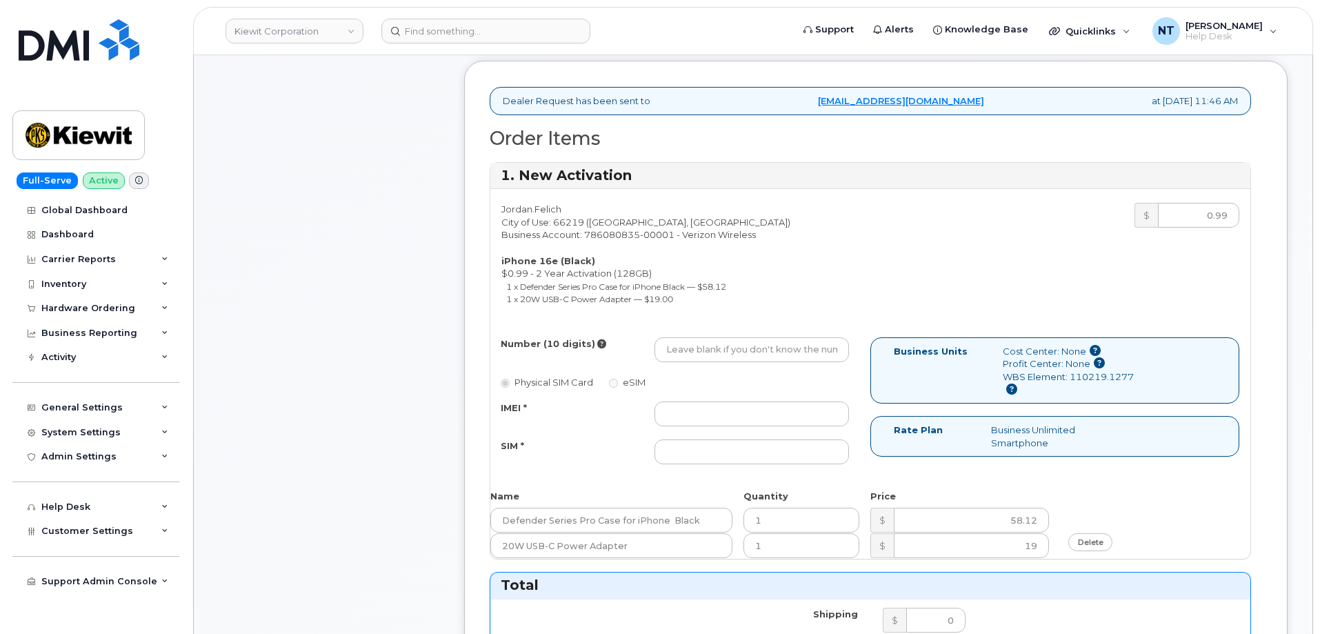
scroll to position [414, 0]
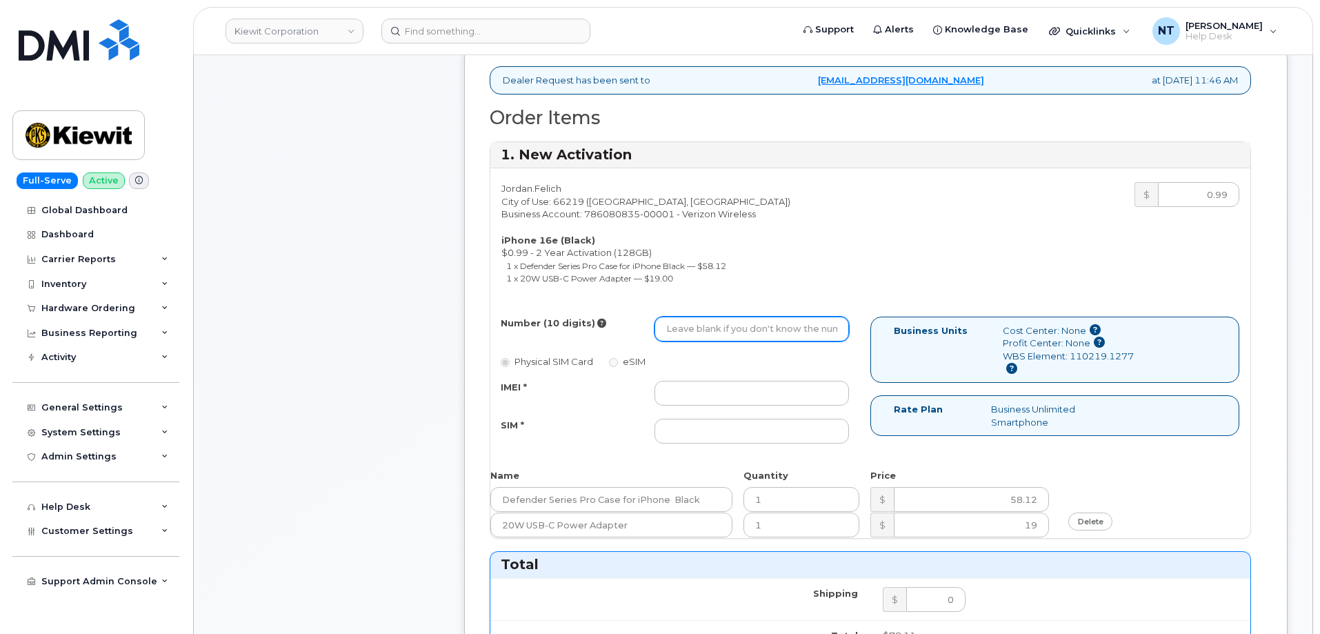
click at [707, 317] on input "Number (10 digits)" at bounding box center [751, 329] width 194 height 25
paste input "816-731-0455"
click at [710, 317] on input "816-731-0455" at bounding box center [751, 329] width 194 height 25
drag, startPoint x: 686, startPoint y: 317, endPoint x: 701, endPoint y: 319, distance: 15.2
click at [701, 319] on input "8167310455" at bounding box center [751, 329] width 194 height 25
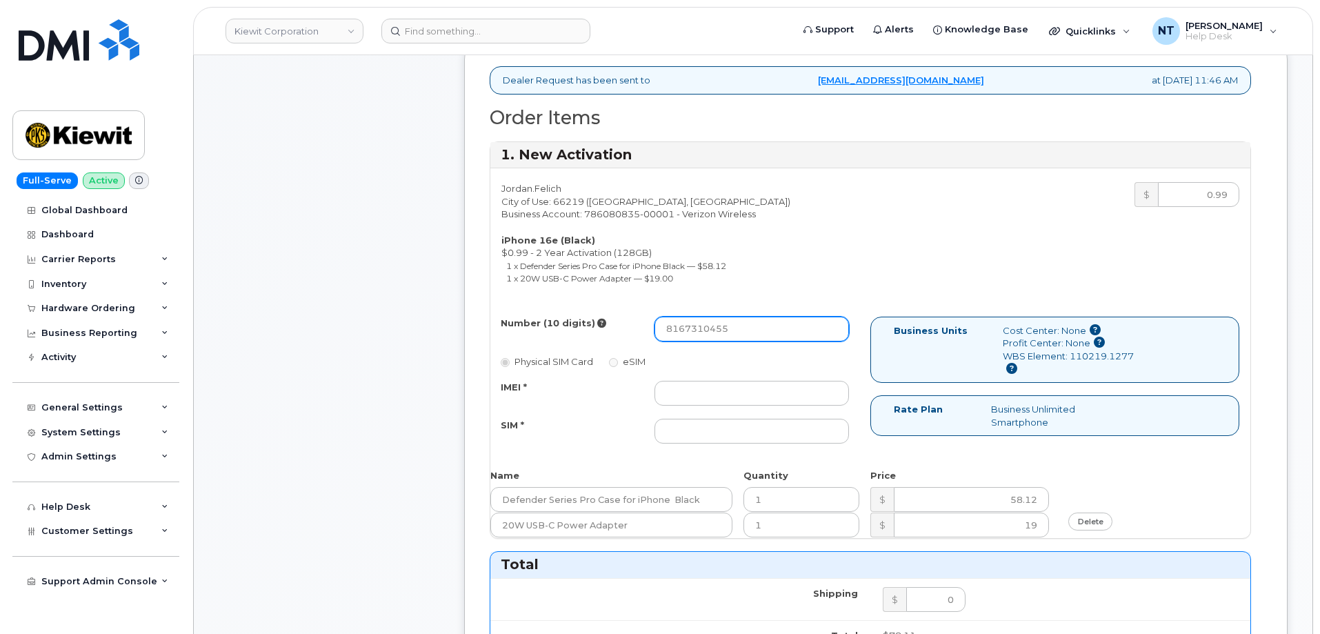
type input "8167310455"
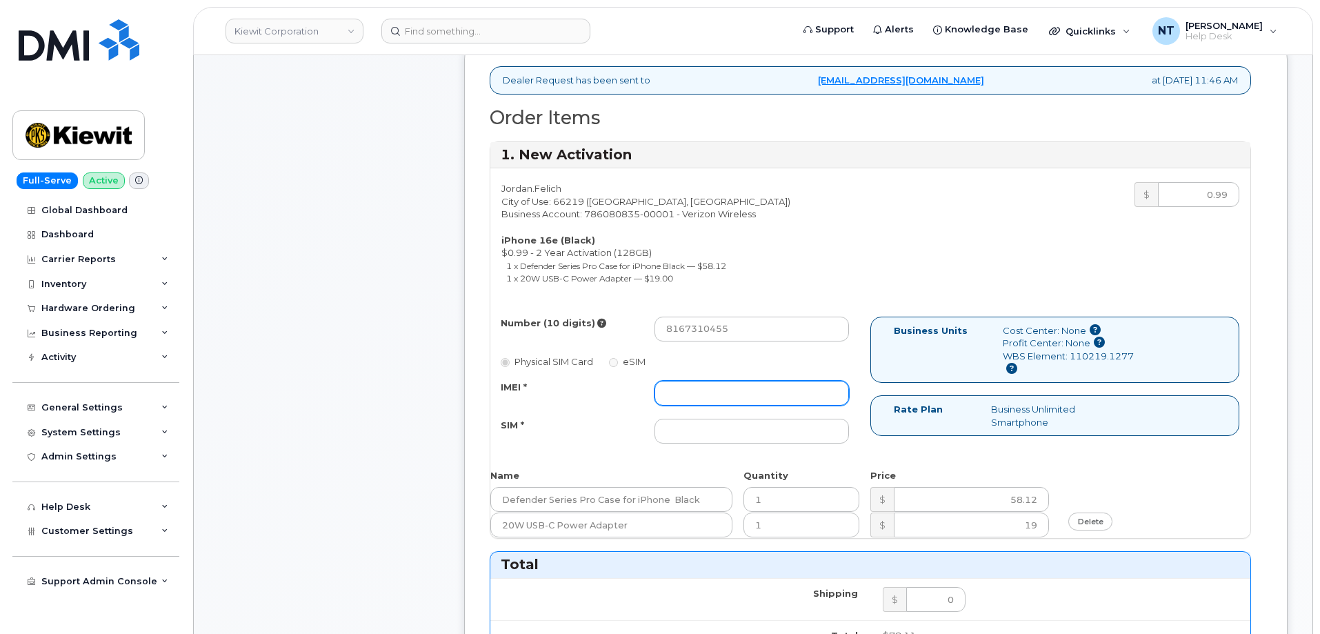
click at [727, 381] on input "IMEI *" at bounding box center [751, 393] width 194 height 25
paste input "354741557591634"
type input "354741557591634"
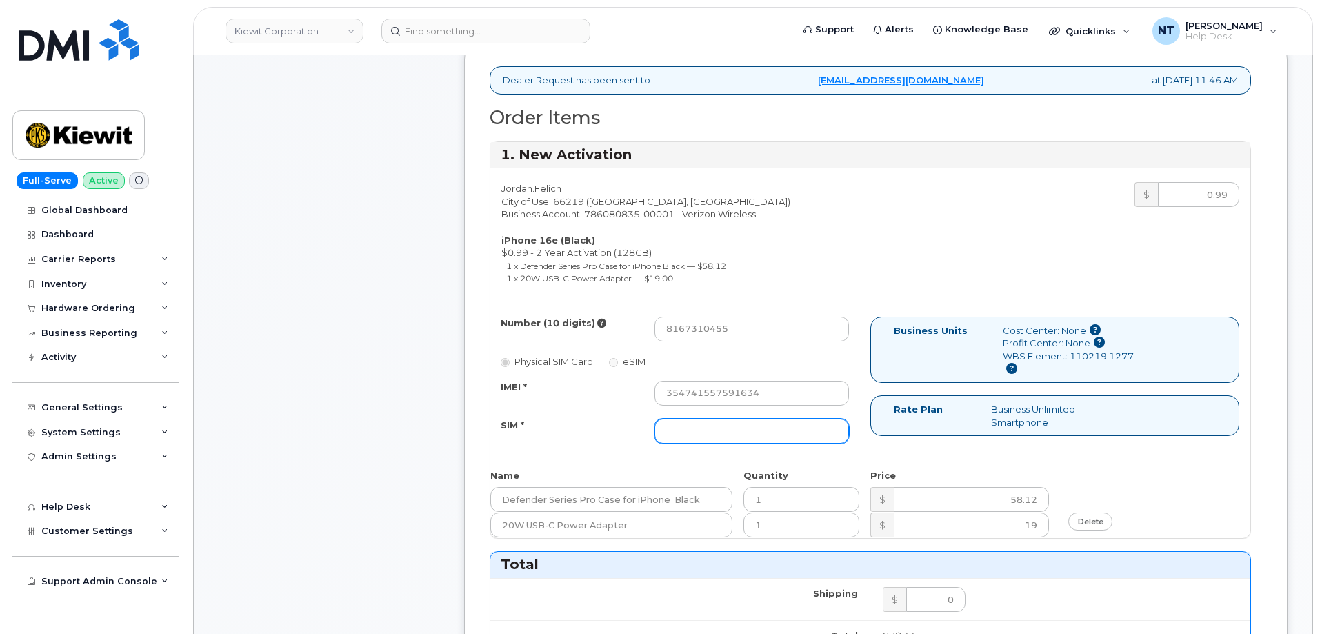
click at [745, 426] on input "SIM *" at bounding box center [751, 431] width 194 height 25
paste input "89043052010008889725001504300023"
click at [810, 423] on input "89043052010008889725001504300023" at bounding box center [751, 431] width 194 height 25
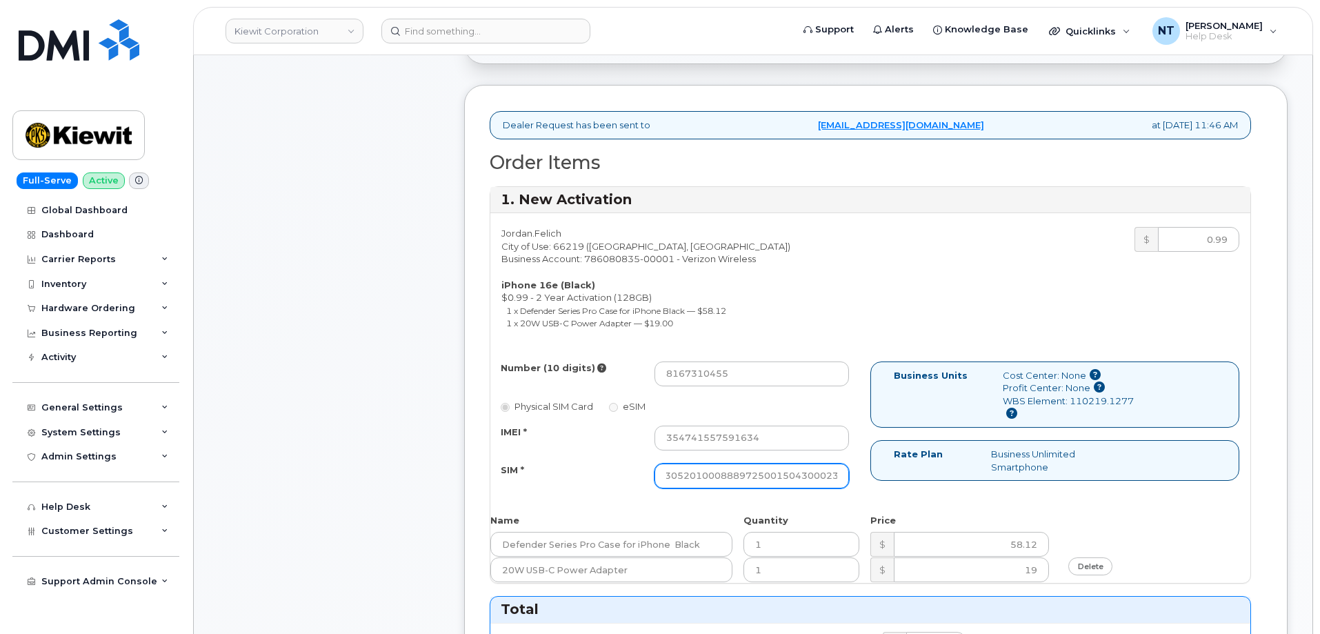
scroll to position [345, 0]
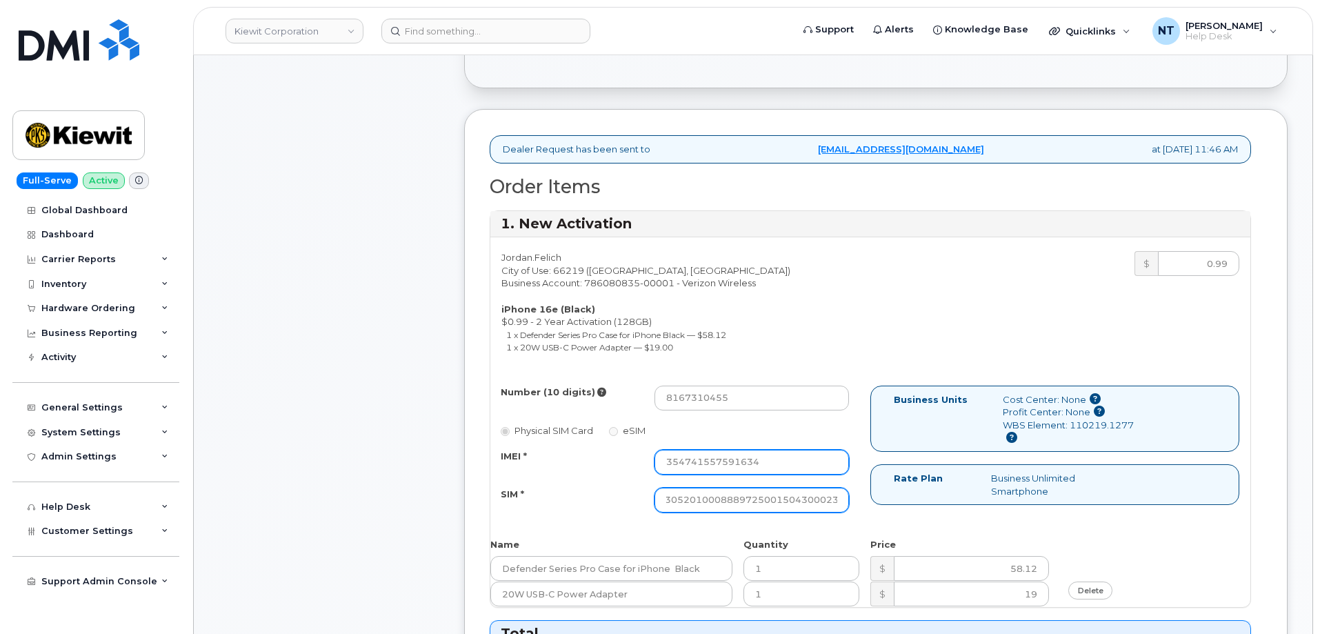
type input "89043052010008889725001504300023"
click at [771, 450] on input "354741557591634" at bounding box center [751, 462] width 194 height 25
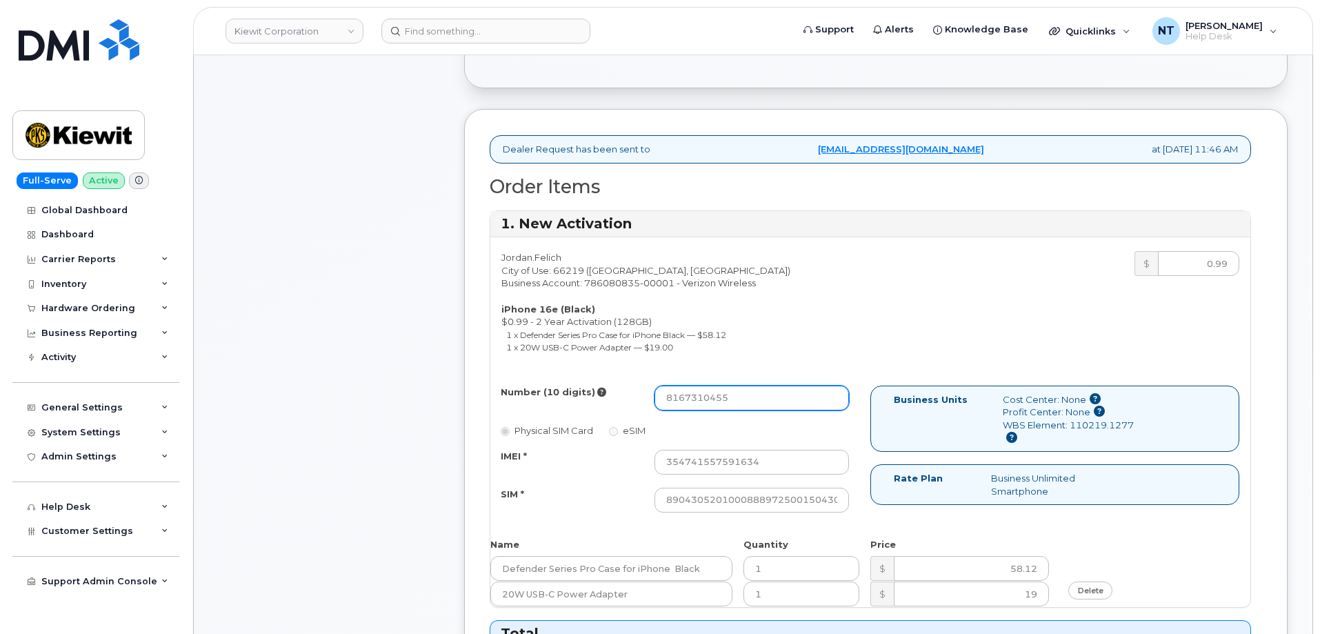
drag, startPoint x: 686, startPoint y: 390, endPoint x: 703, endPoint y: 391, distance: 16.6
click at [703, 391] on input "8167310455" at bounding box center [751, 397] width 194 height 25
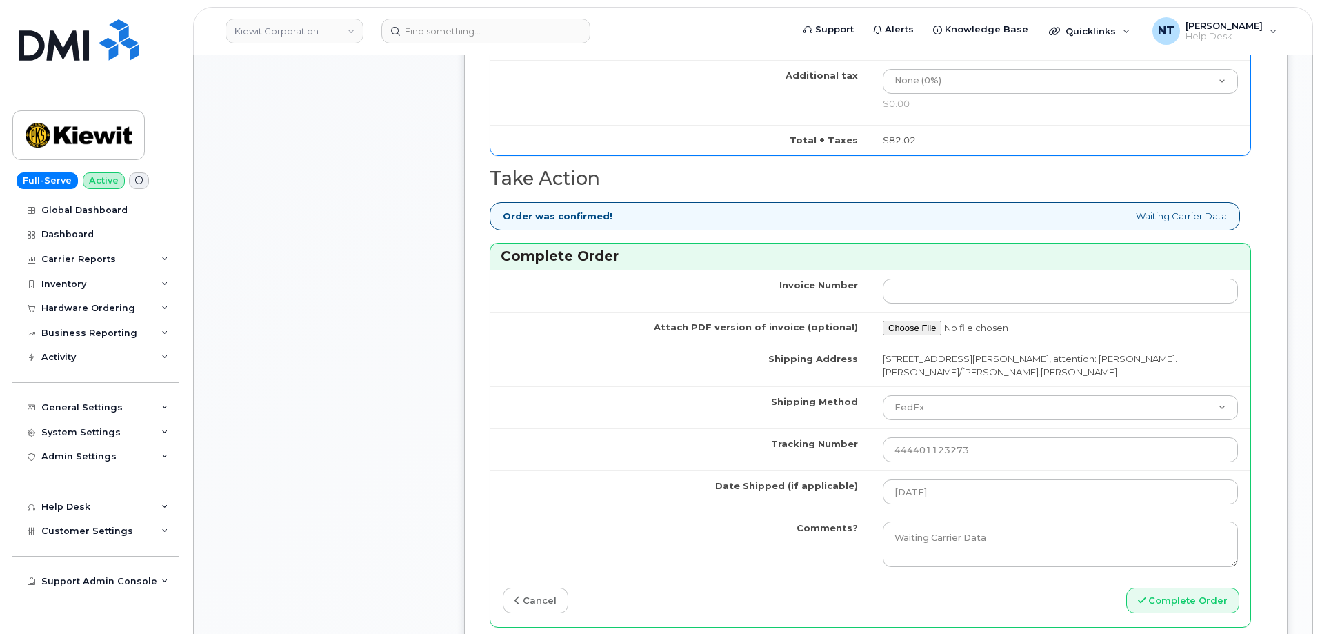
scroll to position [1103, 0]
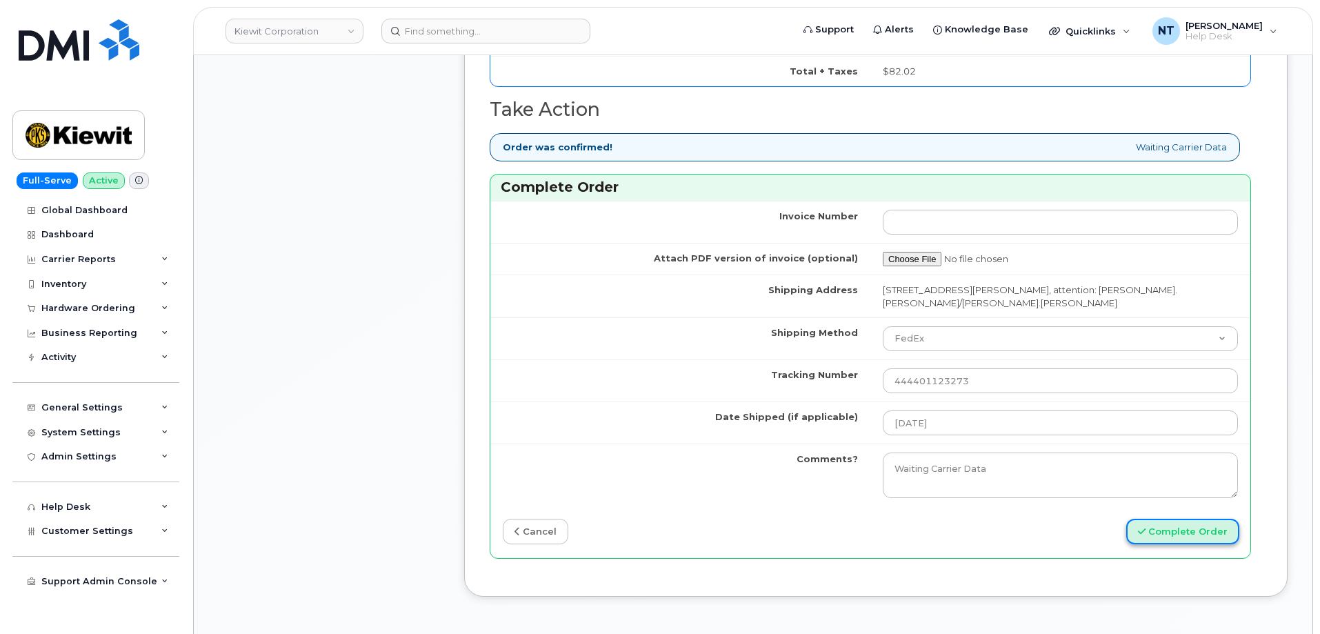
click at [1183, 529] on button "Complete Order" at bounding box center [1182, 532] width 113 height 26
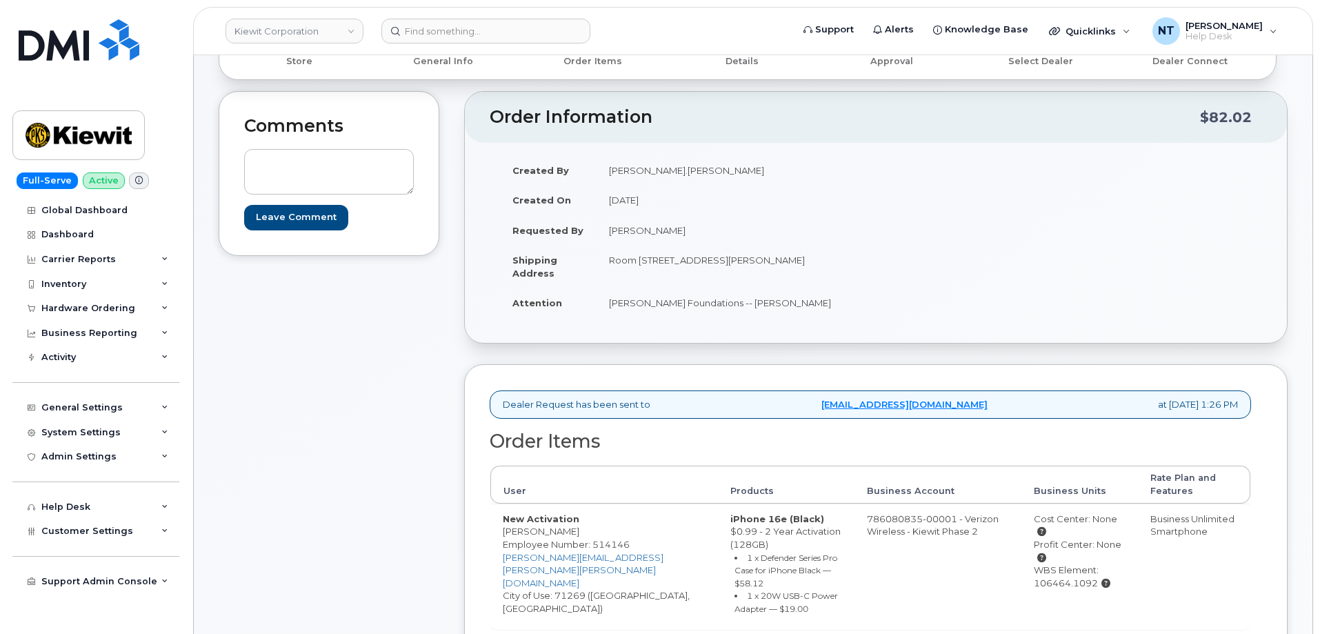
scroll to position [276, 0]
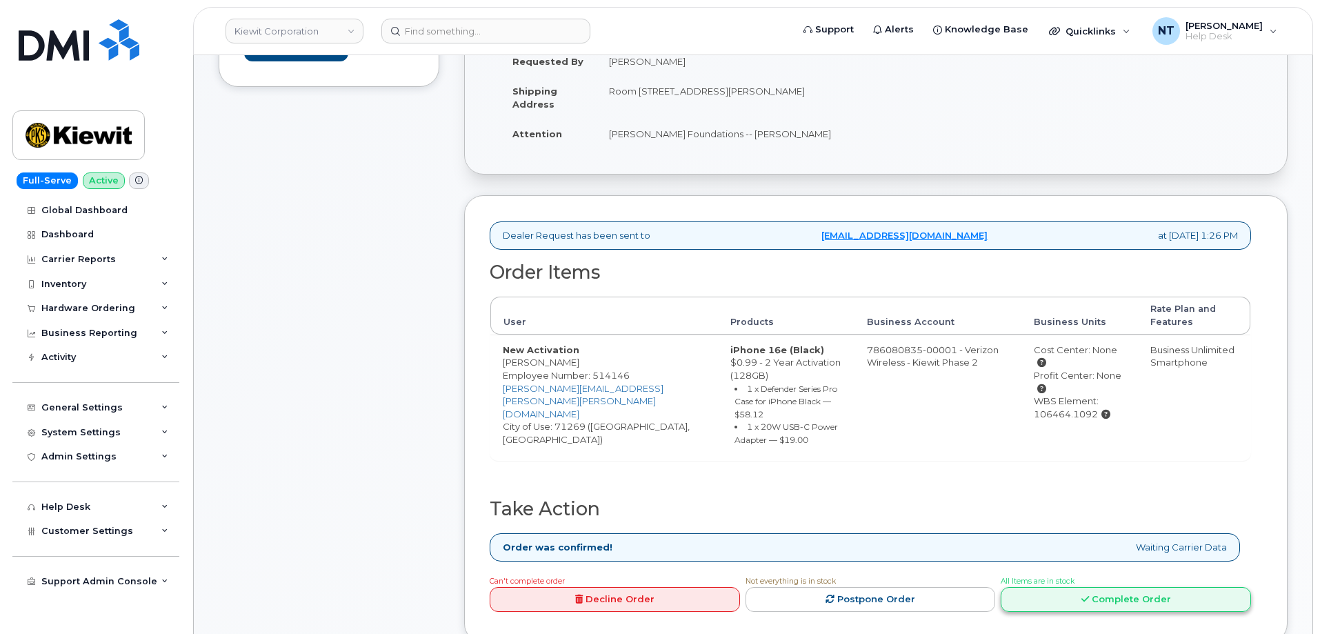
click at [1145, 589] on link "Complete Order" at bounding box center [1126, 600] width 250 height 26
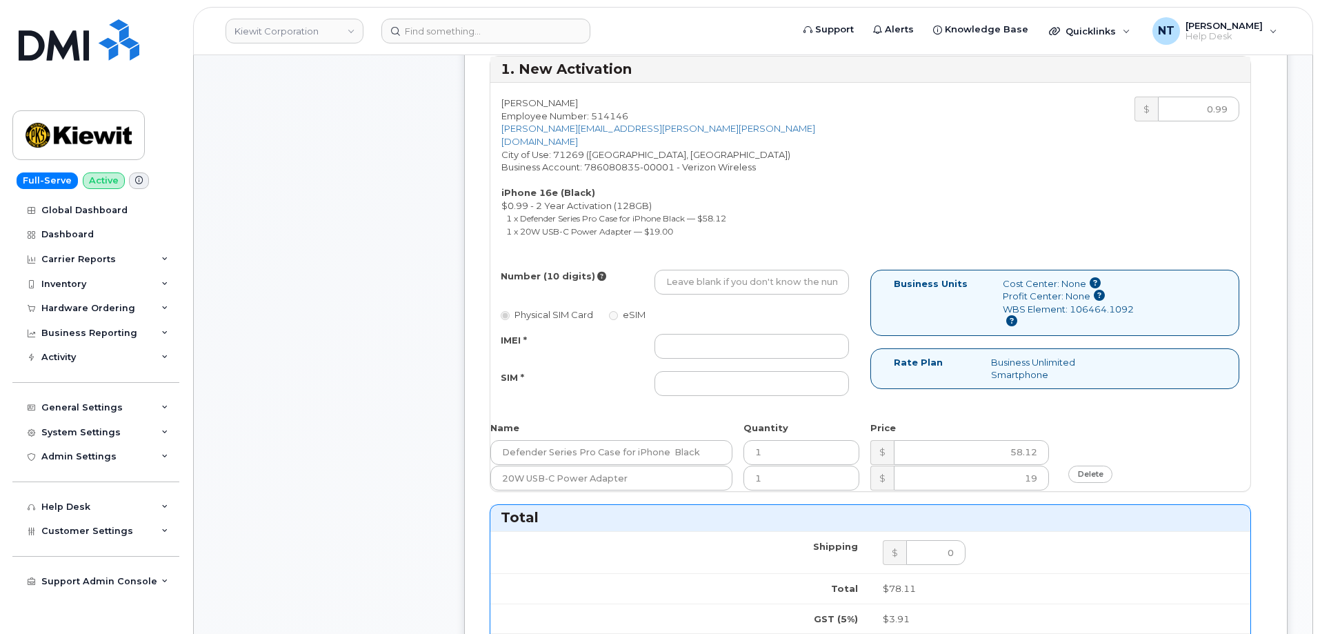
scroll to position [621, 0]
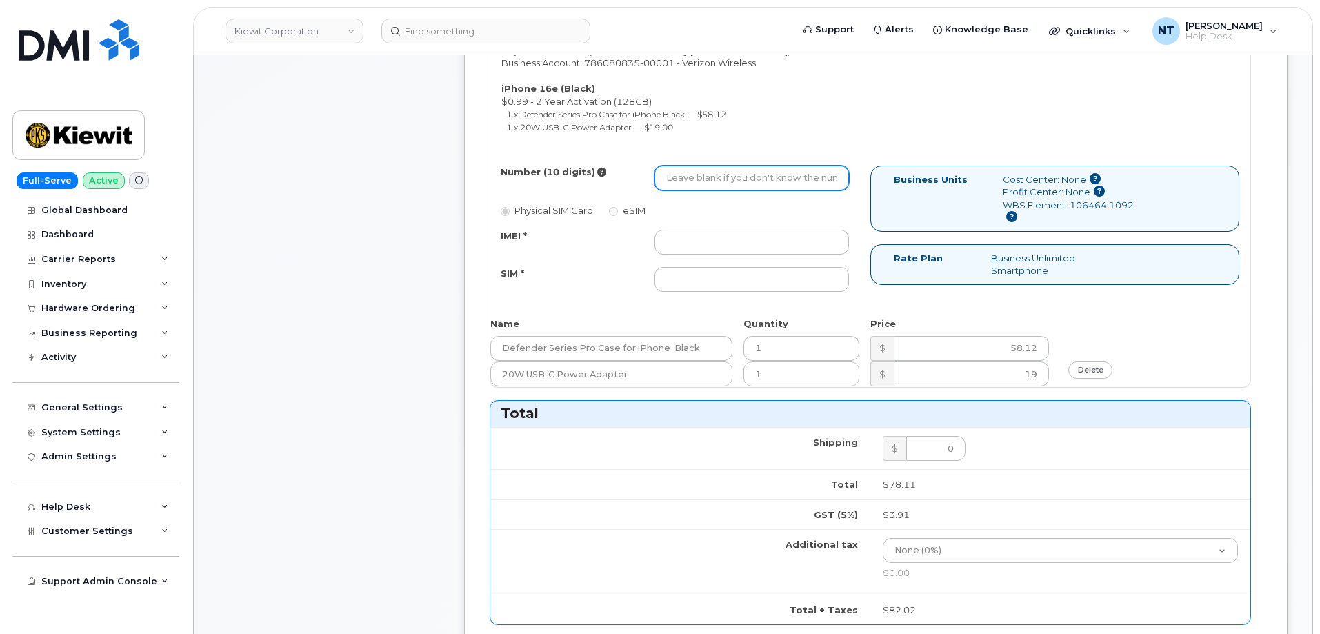
click at [716, 175] on input "Number (10 digits)" at bounding box center [751, 178] width 194 height 25
paste input "[PHONE_NUMBER]"
click at [712, 170] on input "[PHONE_NUMBER]" at bounding box center [751, 178] width 194 height 25
click at [688, 166] on input "769-2030708" at bounding box center [751, 178] width 194 height 25
drag, startPoint x: 688, startPoint y: 167, endPoint x: 697, endPoint y: 170, distance: 9.4
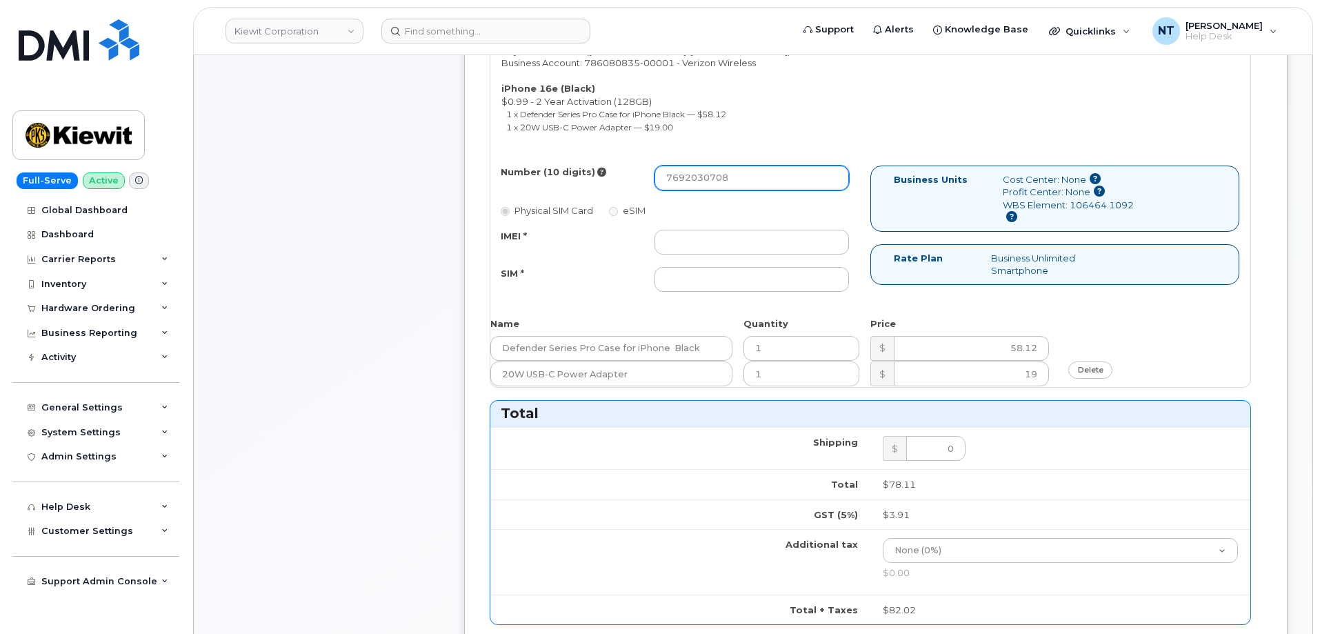
click at [697, 170] on input "7692030708" at bounding box center [751, 178] width 194 height 25
drag, startPoint x: 682, startPoint y: 168, endPoint x: 701, endPoint y: 170, distance: 18.8
click at [701, 170] on input "7692030708" at bounding box center [751, 178] width 194 height 25
type input "7692030708"
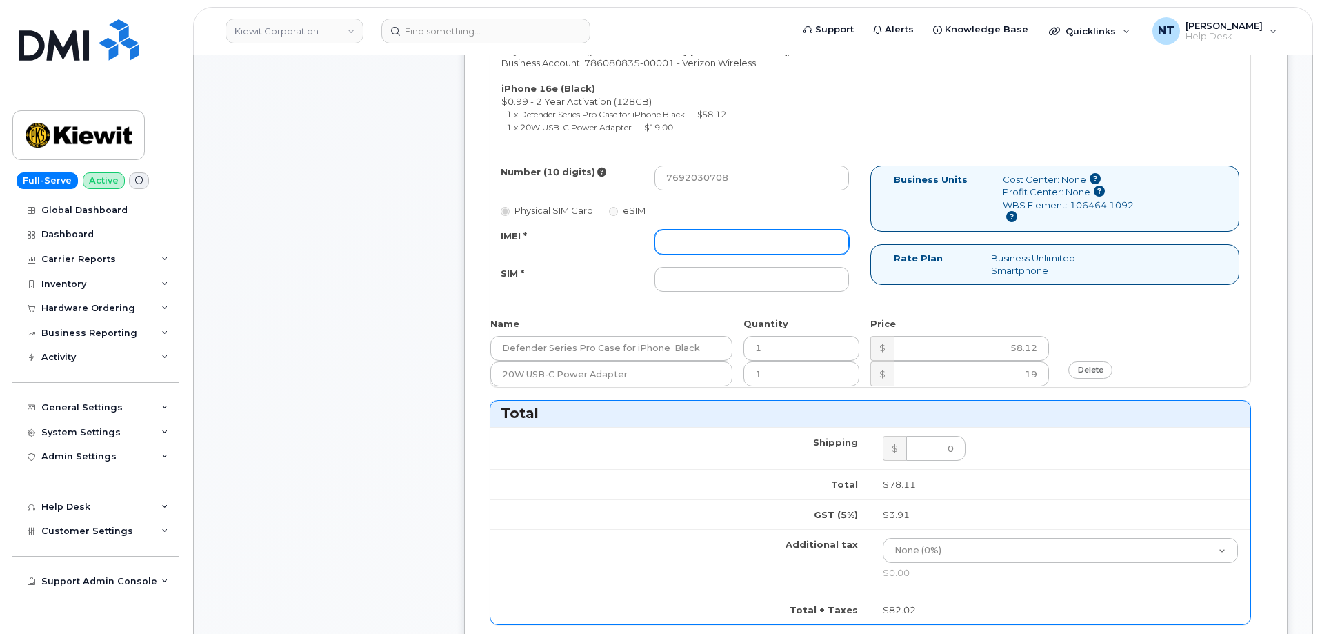
click at [697, 230] on input "IMEI *" at bounding box center [751, 242] width 194 height 25
paste input "354741557378701"
type input "354741557378701"
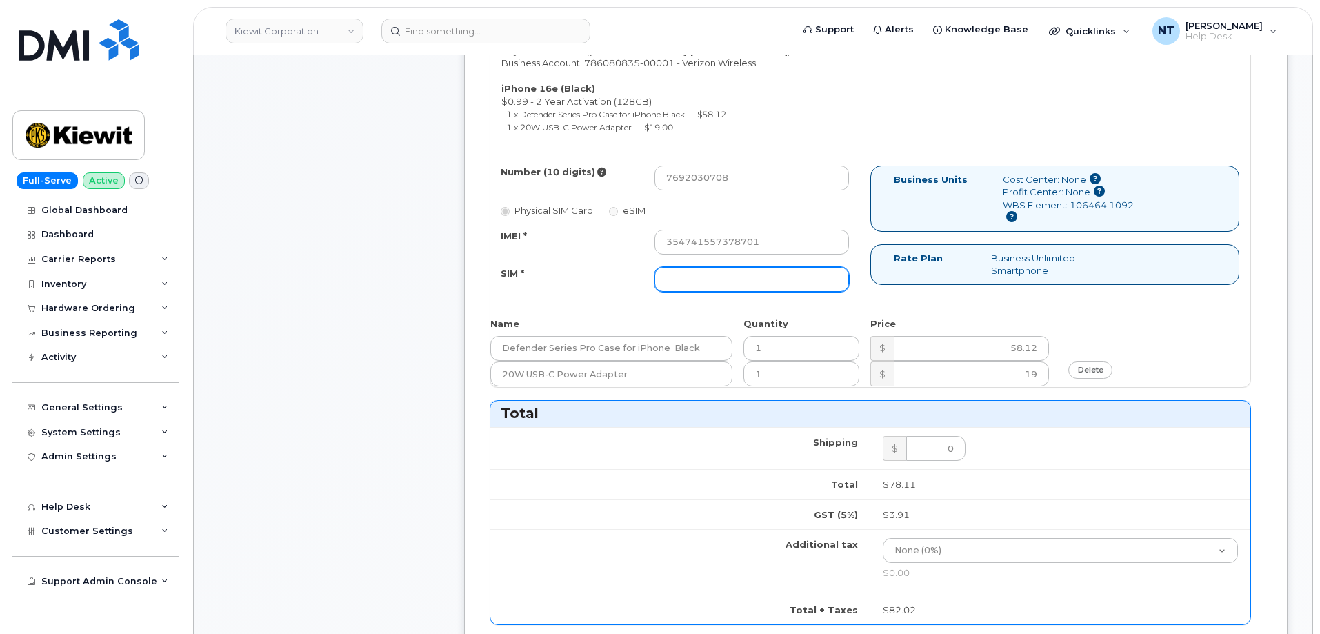
click at [716, 268] on input "SIM *" at bounding box center [751, 279] width 194 height 25
paste input "89043052010008889625001642609466"
type input "89043052010008889625001642609466"
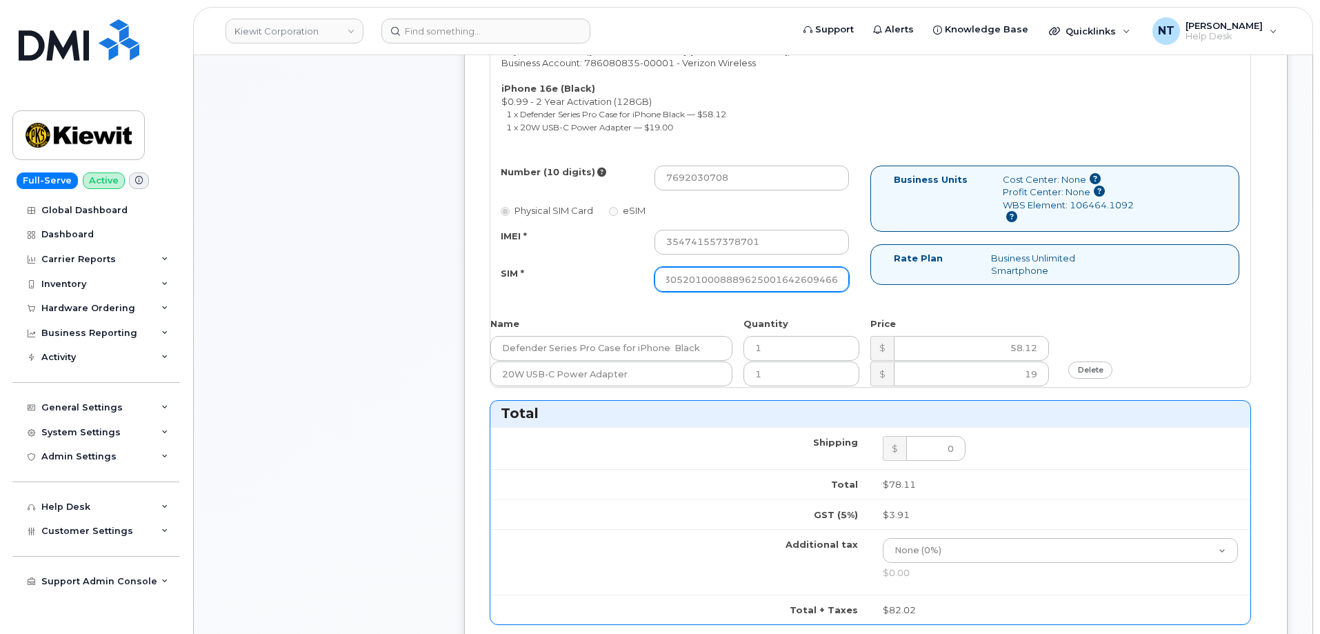
drag, startPoint x: 818, startPoint y: 268, endPoint x: 870, endPoint y: 279, distance: 53.4
click at [870, 279] on div "Number (10 digits) 7692030708 Physical SIM Card eSIM IMEI * 354741557378701 SIM…" at bounding box center [870, 235] width 760 height 139
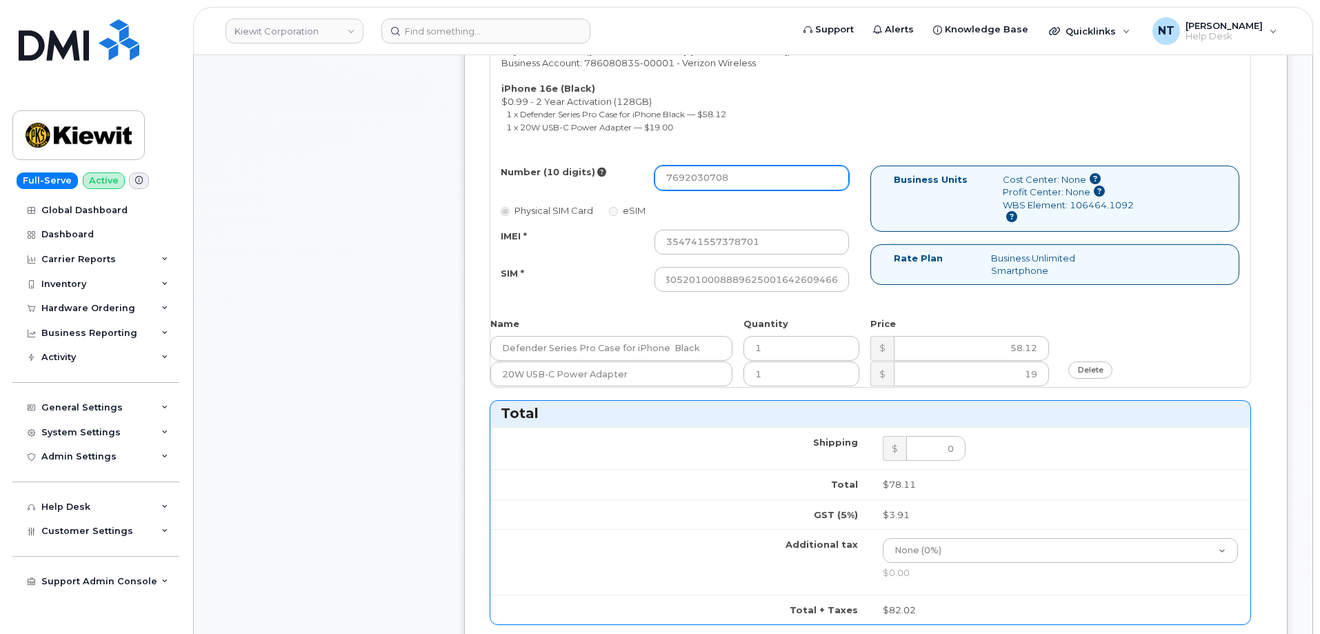
scroll to position [0, 0]
drag, startPoint x: 685, startPoint y: 169, endPoint x: 705, endPoint y: 169, distance: 20.0
click at [705, 169] on input "7692030708" at bounding box center [751, 178] width 194 height 25
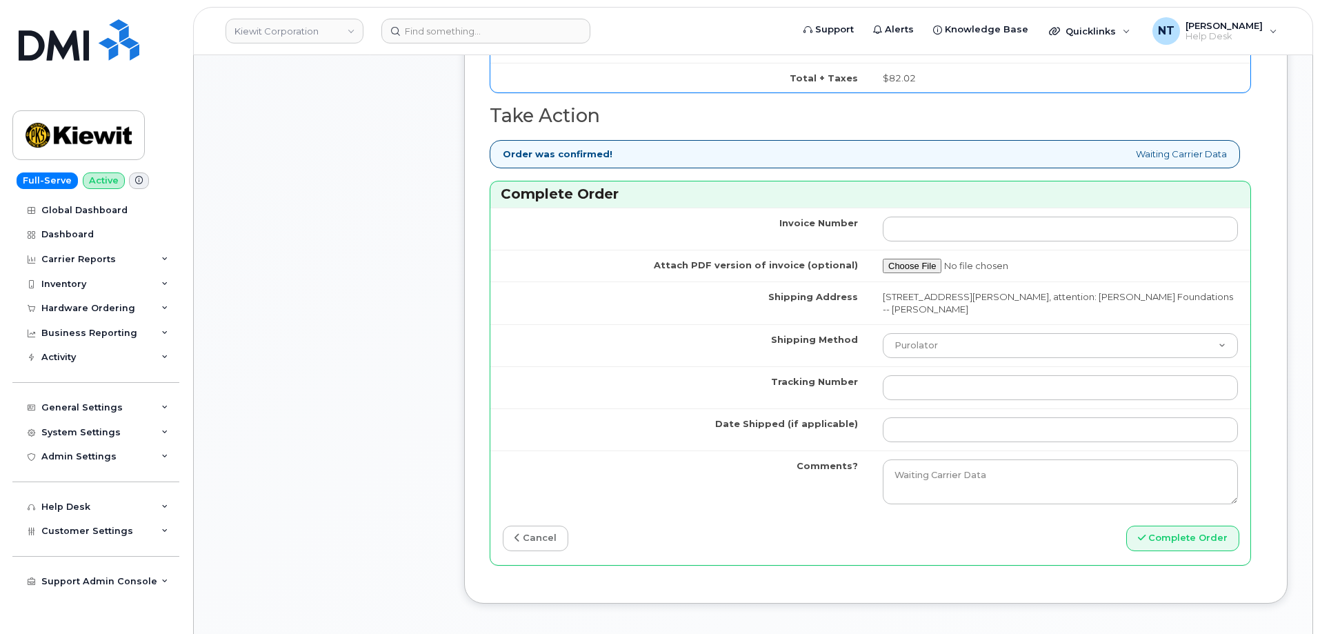
scroll to position [1172, 0]
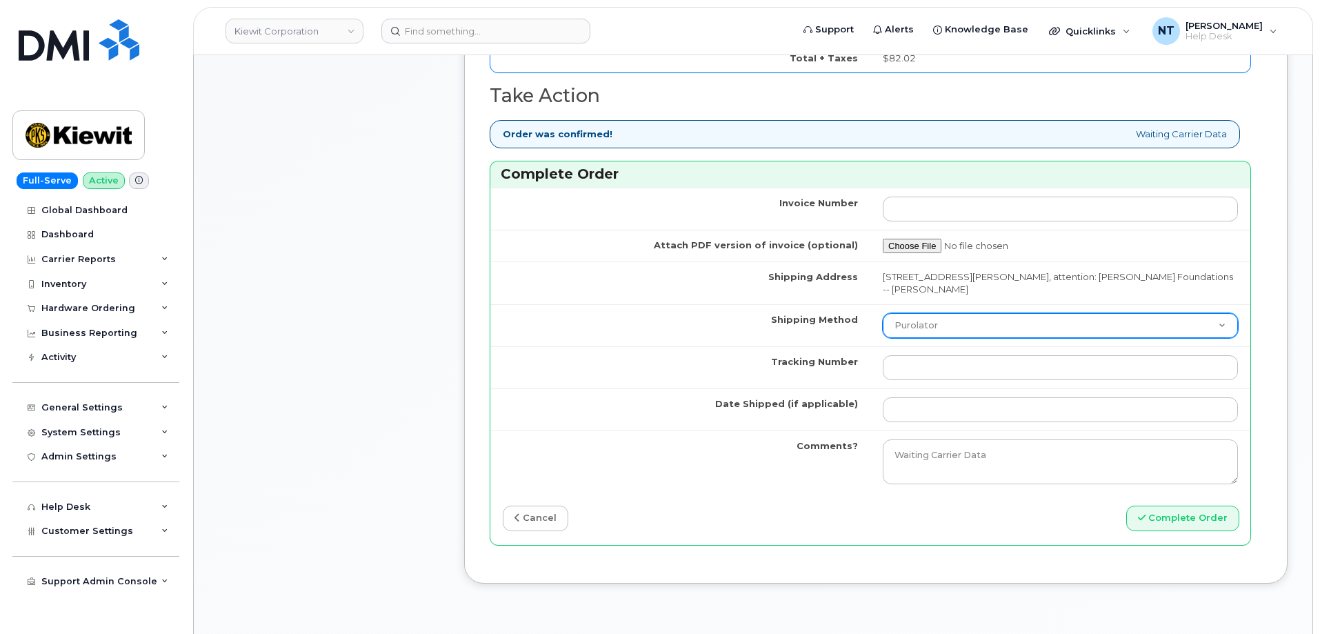
click at [939, 323] on select "Purolator UPS FedEx Canada Post Courier Other Drop Off Pick Up" at bounding box center [1060, 325] width 355 height 25
select select "FedEx"
click at [883, 313] on select "Purolator UPS FedEx Canada Post Courier Other Drop Off Pick Up" at bounding box center [1060, 325] width 355 height 25
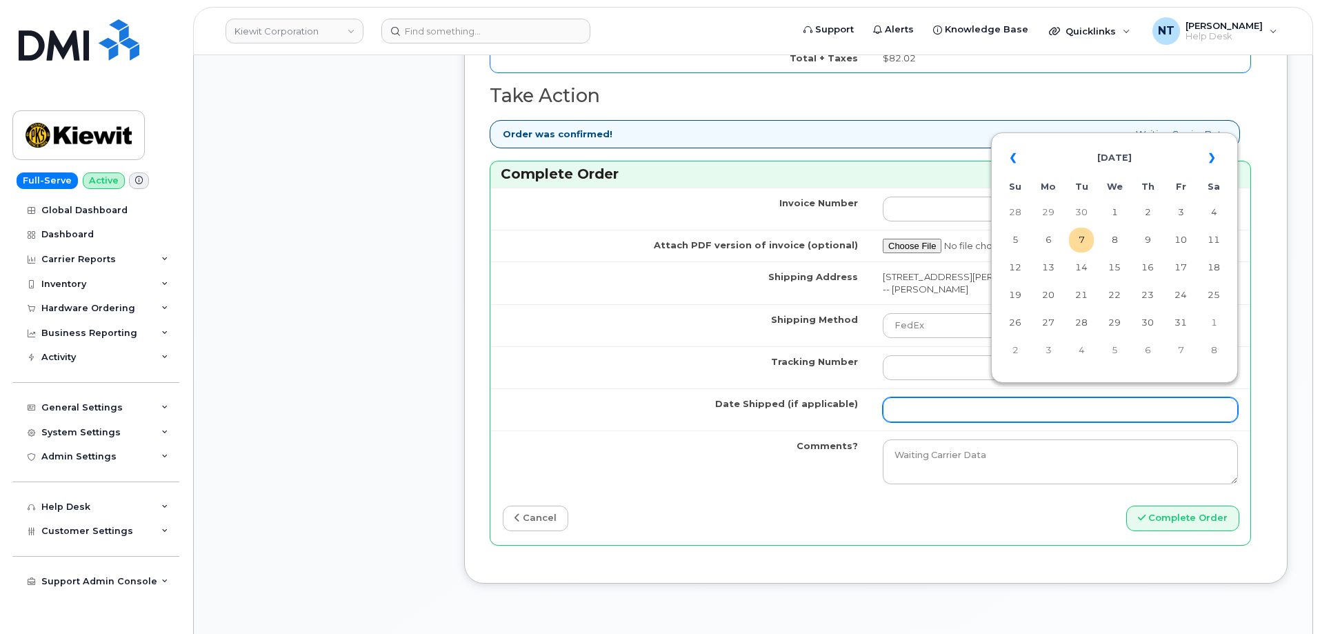
click at [914, 405] on input "Date Shipped (if applicable)" at bounding box center [1060, 409] width 355 height 25
click at [1086, 242] on td "7" at bounding box center [1081, 240] width 25 height 25
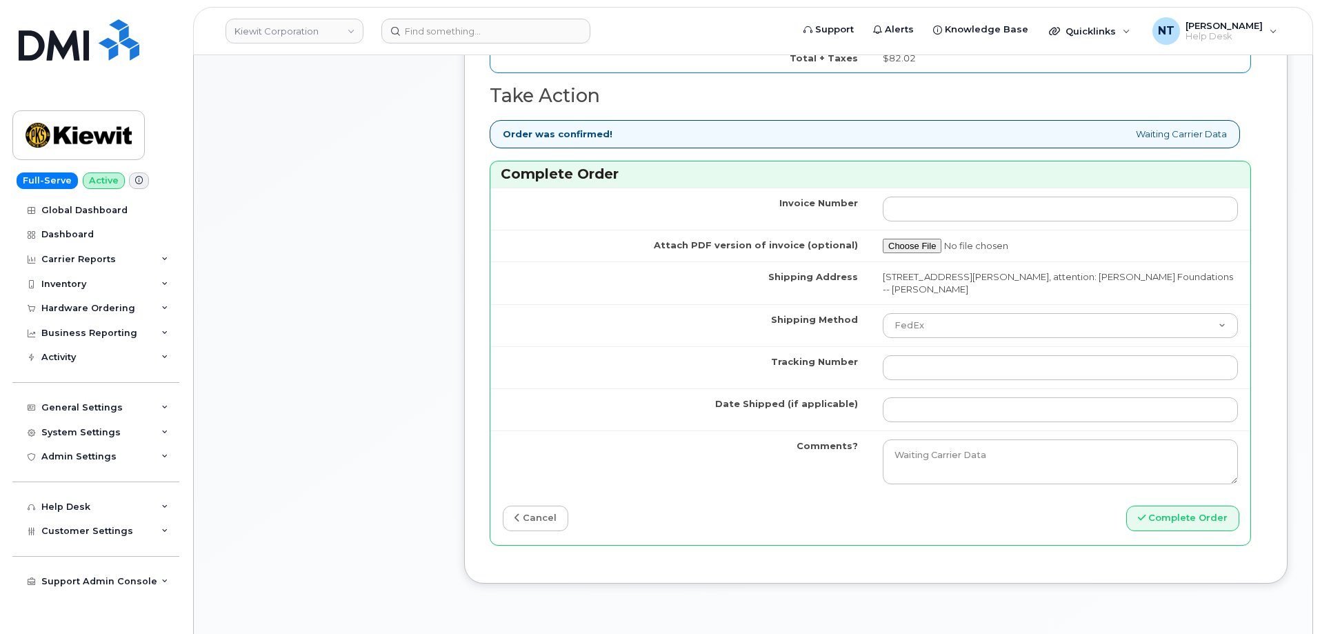
type input "[DATE]"
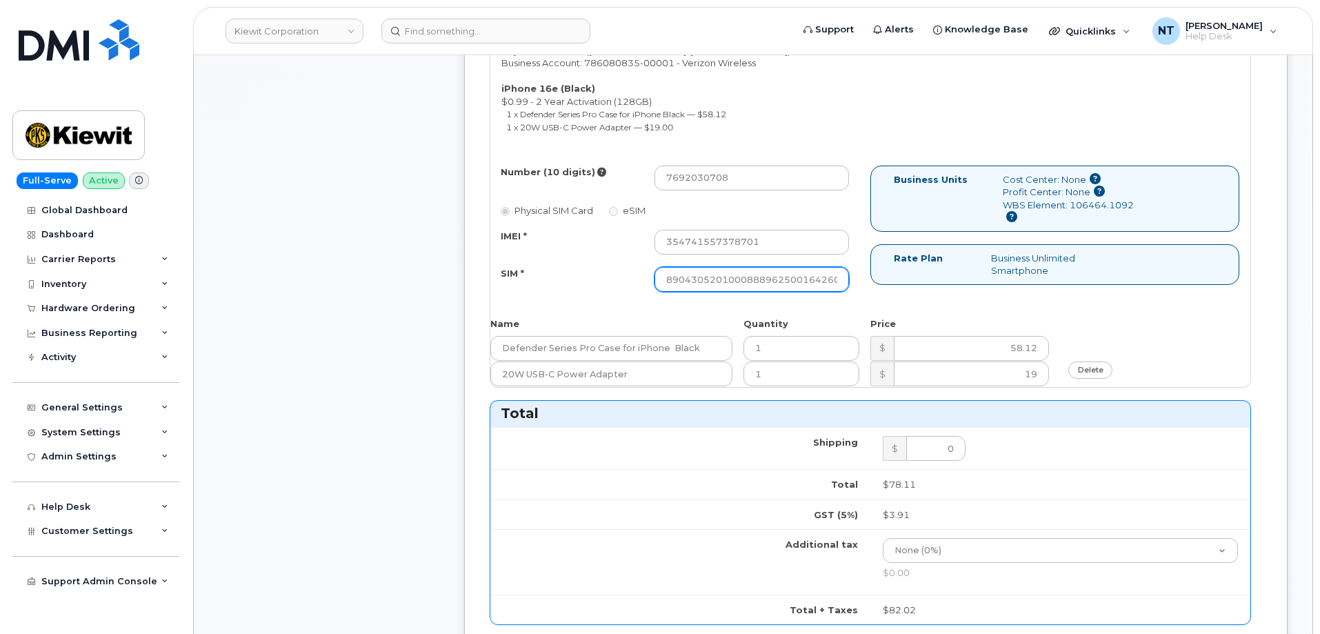
scroll to position [0, 27]
drag, startPoint x: 773, startPoint y: 265, endPoint x: 873, endPoint y: 272, distance: 100.2
click at [873, 272] on div "Number (10 digits) 7692030708 Physical SIM Card eSIM IMEI * 354741557378701 SIM…" at bounding box center [870, 235] width 760 height 139
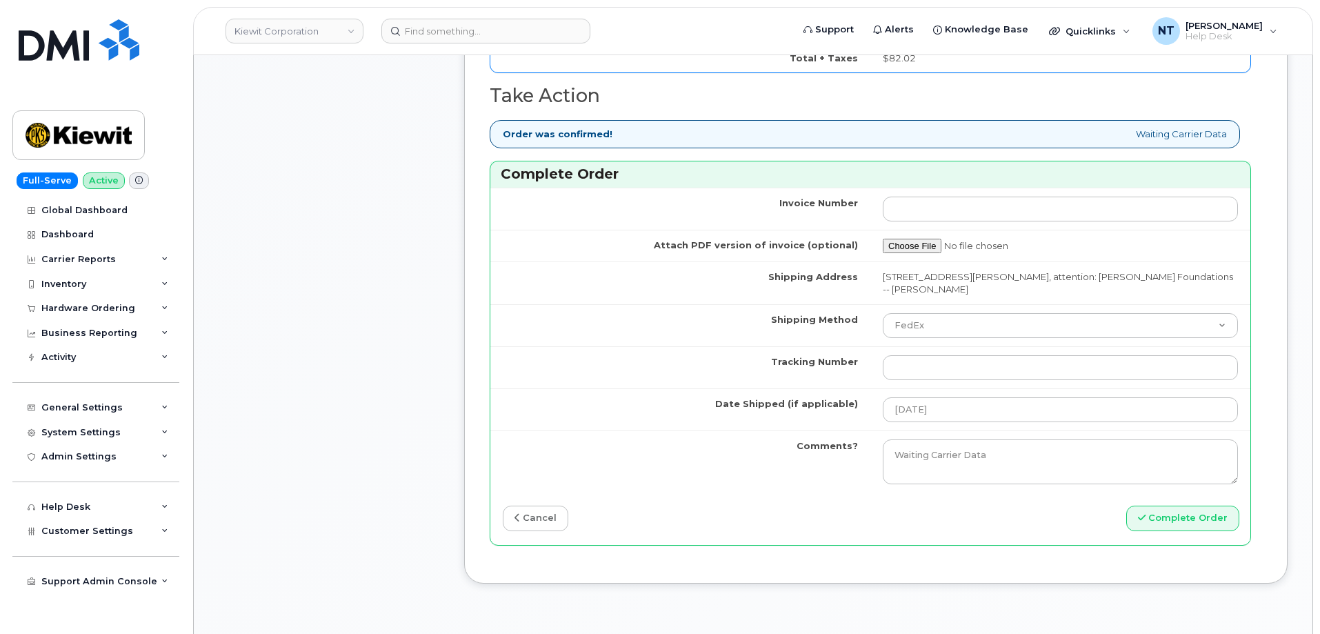
scroll to position [0, 0]
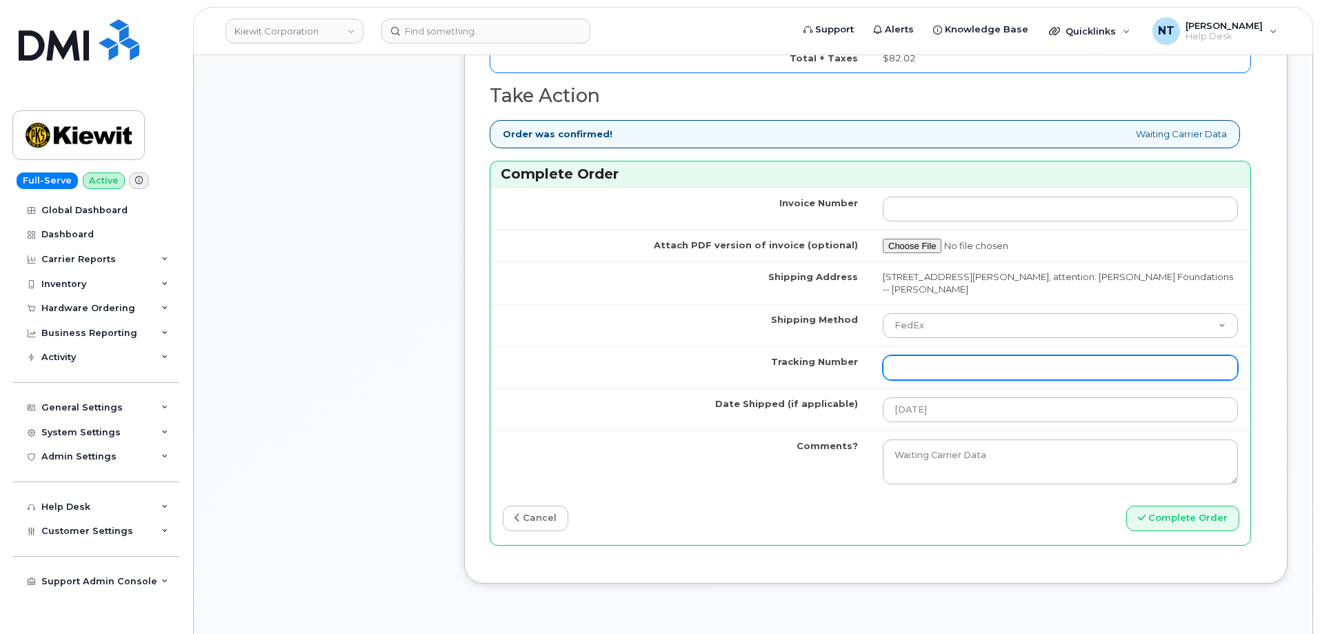
click at [908, 356] on input "Tracking Number" at bounding box center [1060, 367] width 355 height 25
paste input "444401123284"
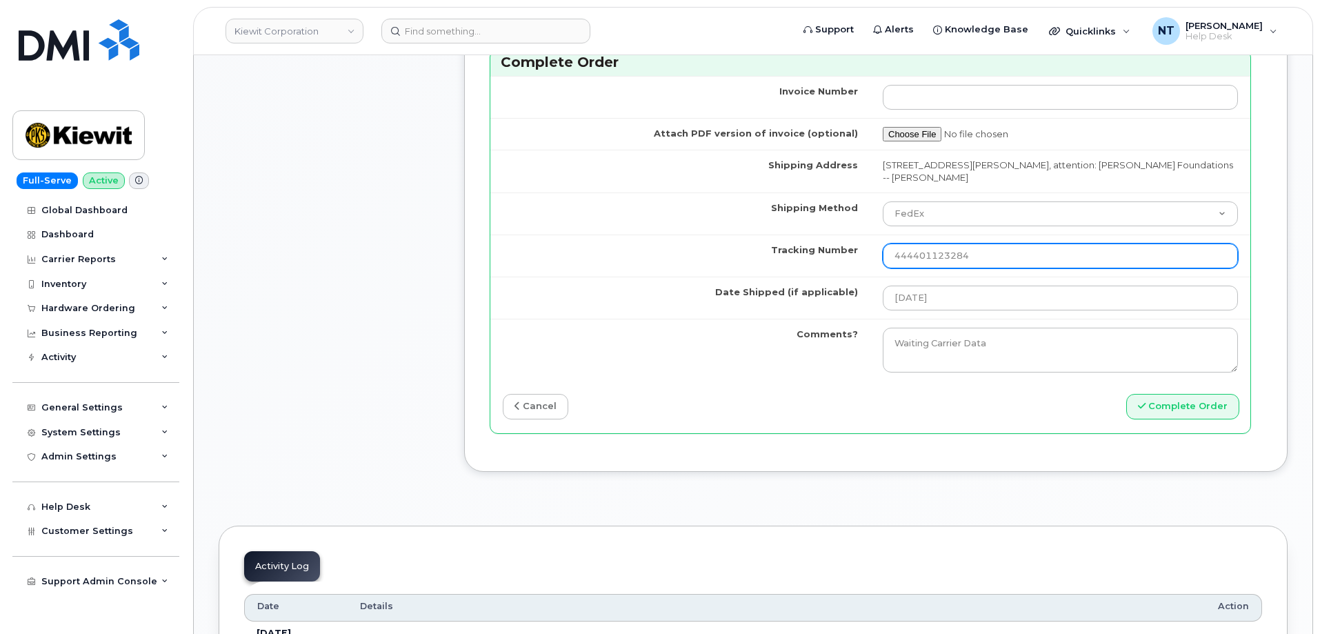
scroll to position [1310, 0]
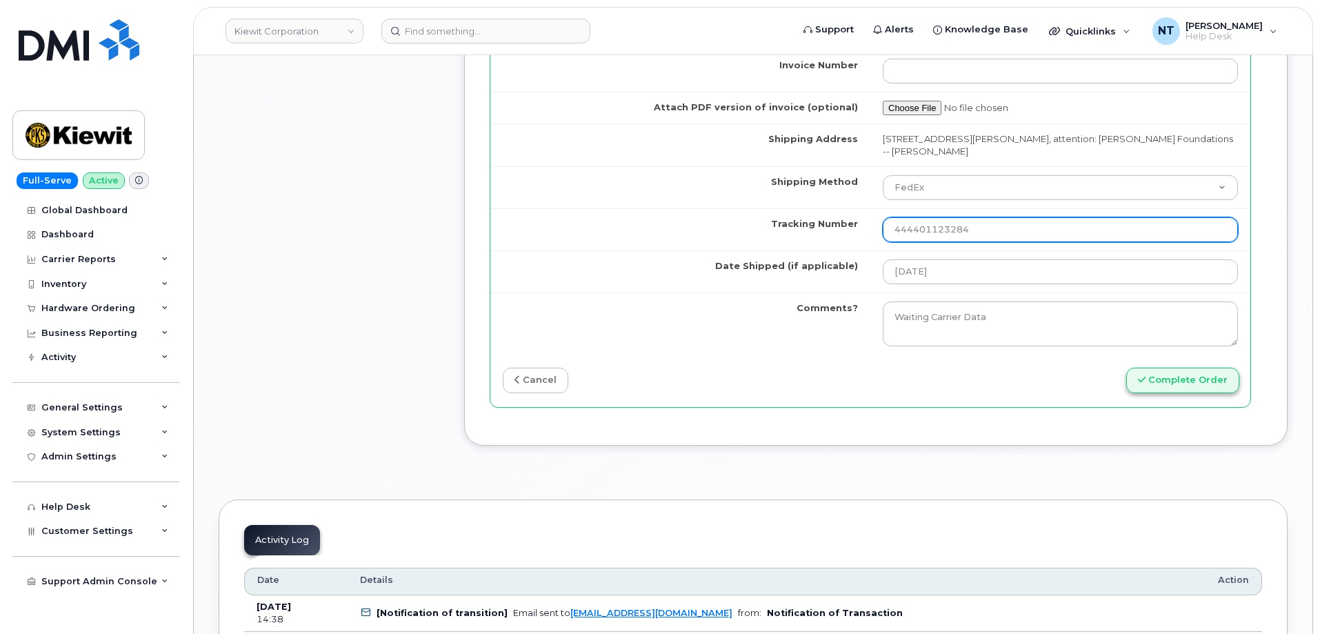
type input "444401123284"
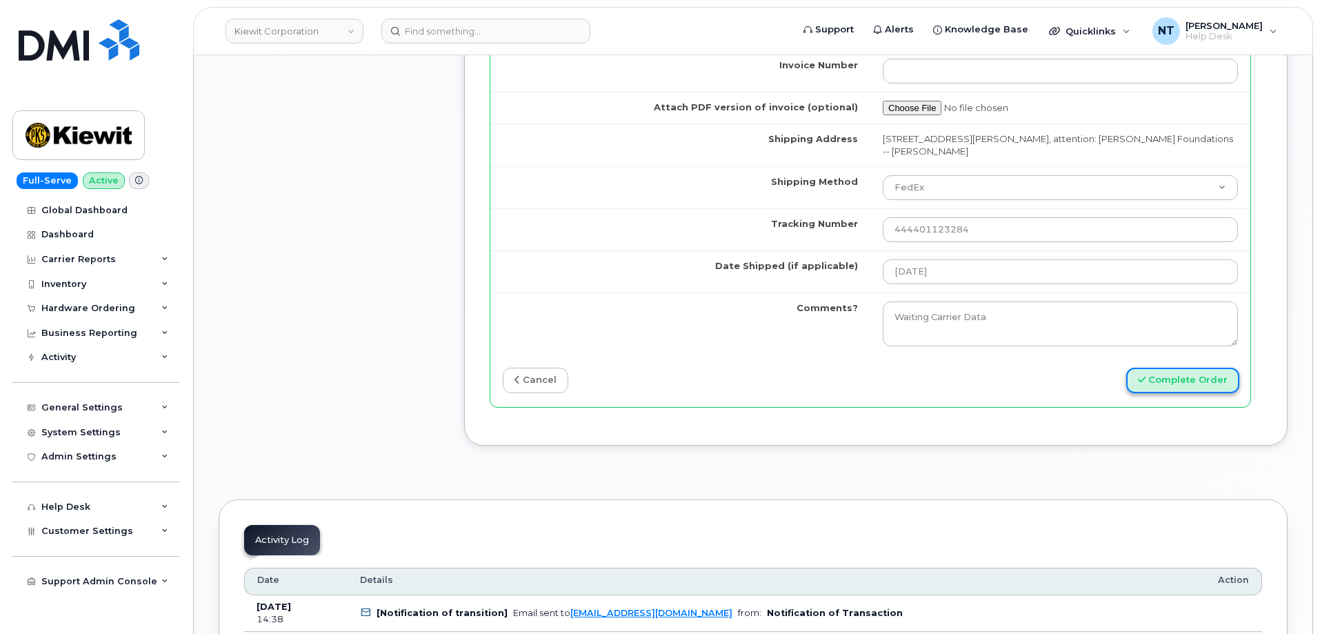
click at [1202, 368] on button "Complete Order" at bounding box center [1182, 381] width 113 height 26
